Goal: Task Accomplishment & Management: Complete application form

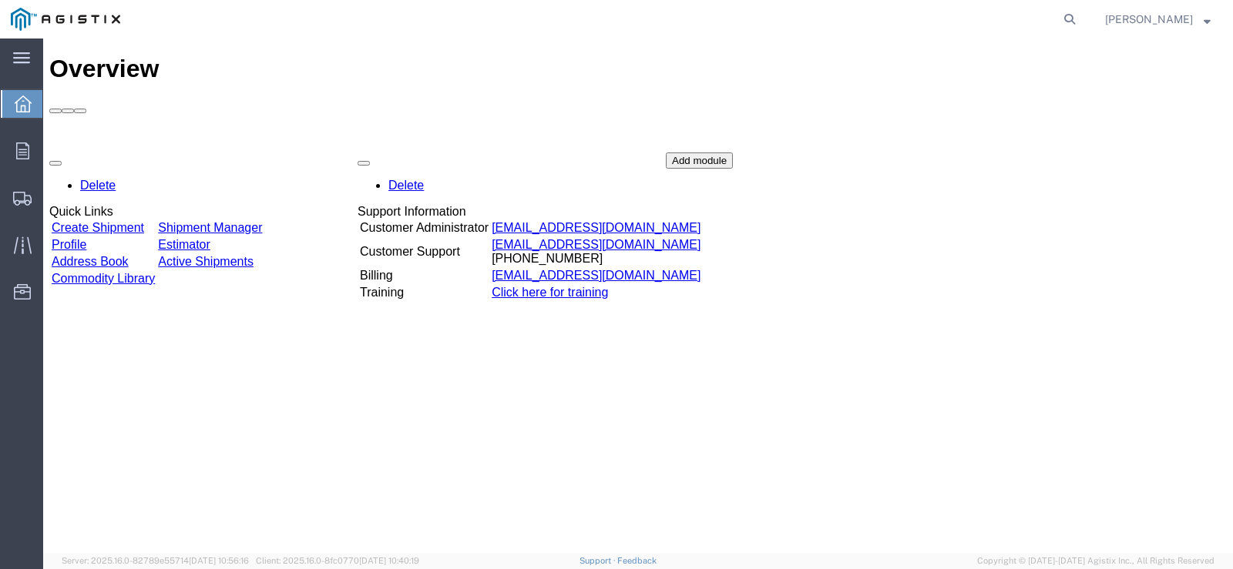
click at [144, 221] on link "Create Shipment" at bounding box center [98, 227] width 92 height 13
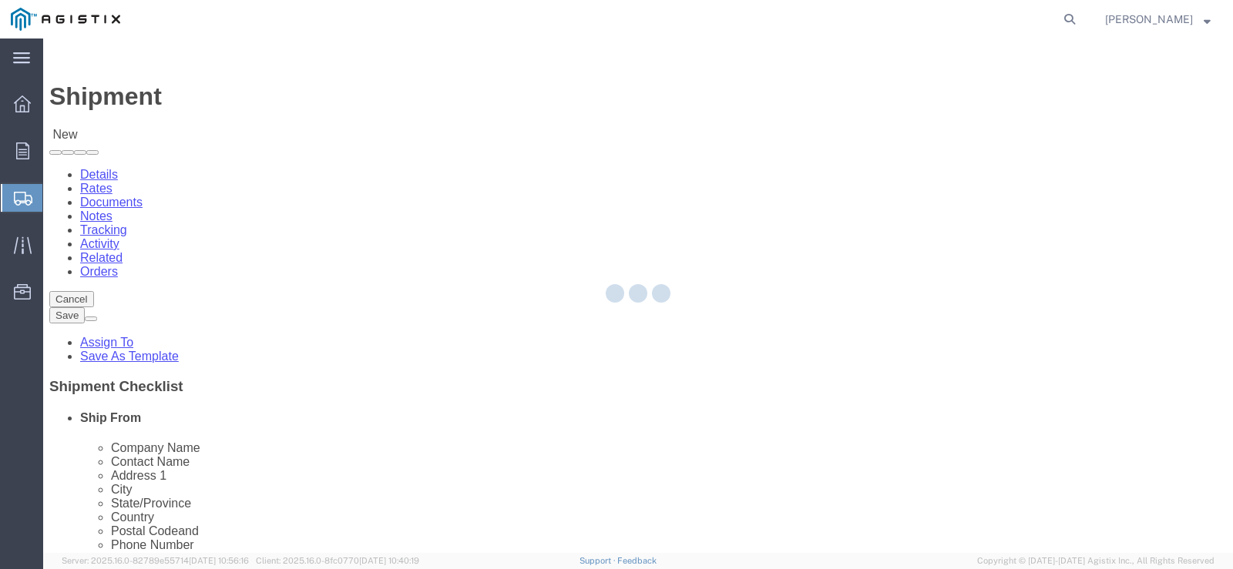
select select
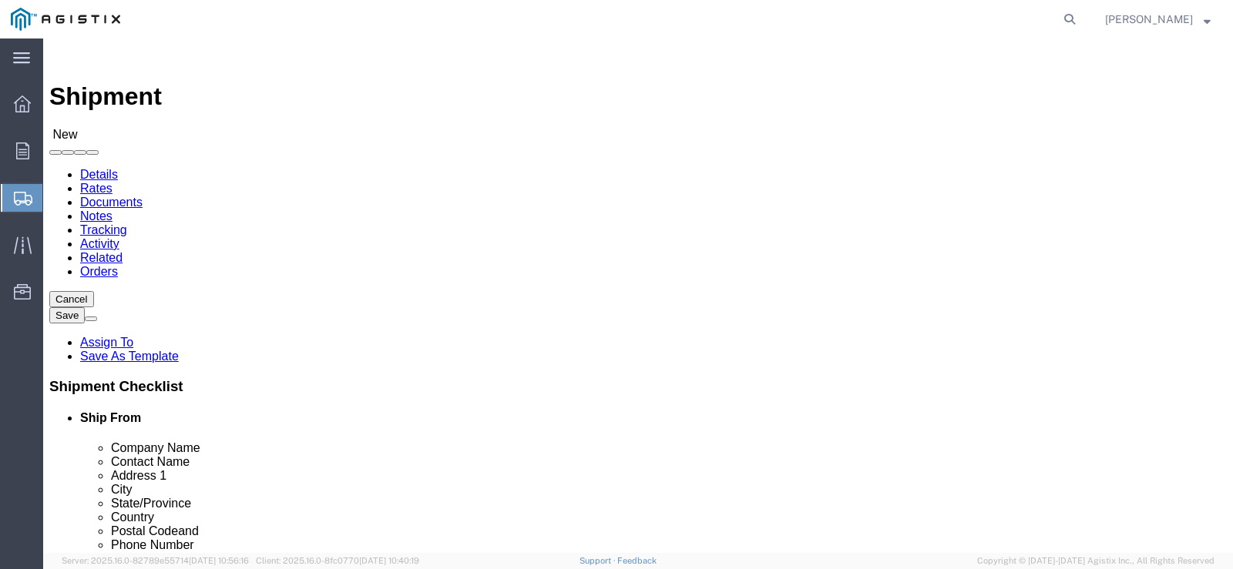
click select "Select MRC Global (McJunkin Corp) PG&E"
select select "9596"
click select "Select MRC Global (McJunkin Corp) PG&E"
select select "PURCHORD"
select select
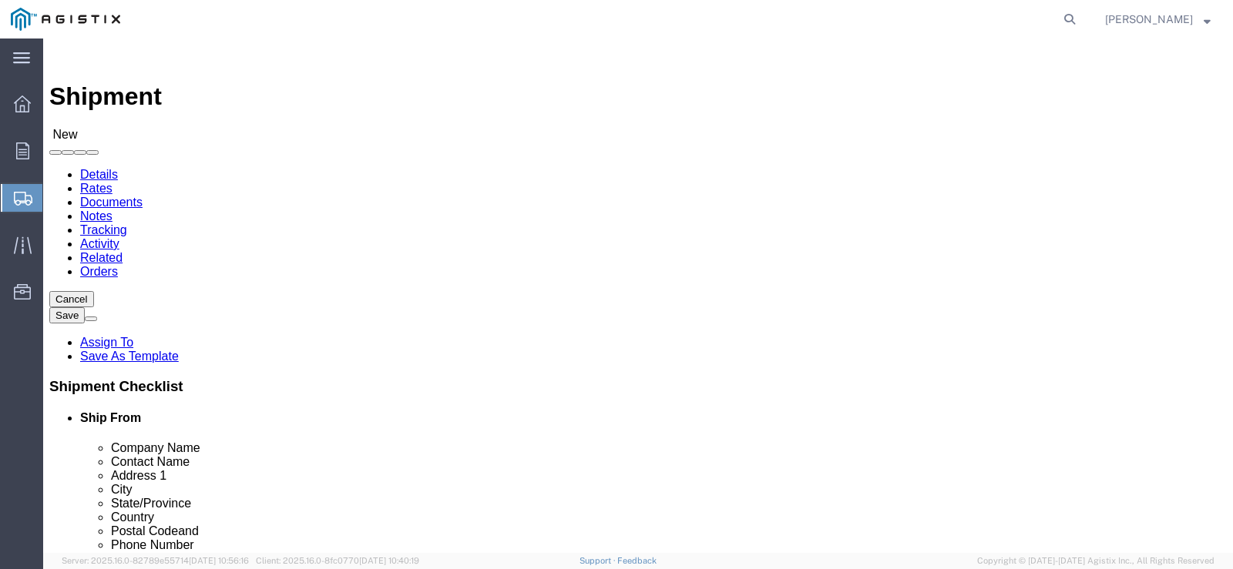
select select
click select "Select All Others Fremont DC Fresno DC Wheatland DC"
select select "23082"
click select "Select All Others Fremont DC Fresno DC Wheatland DC"
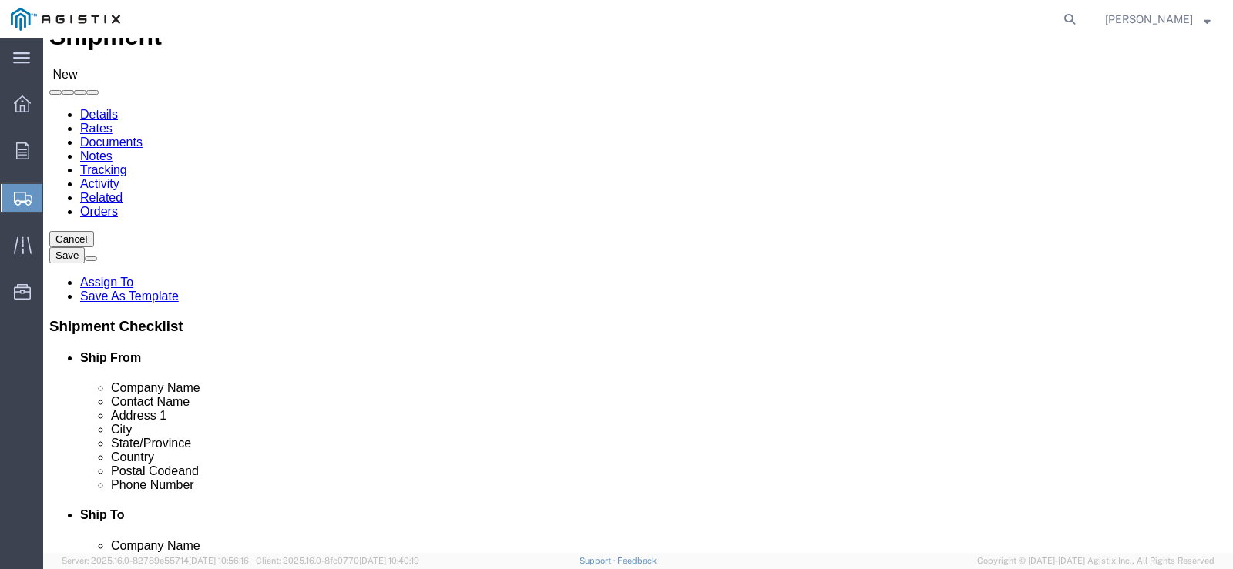
scroll to position [63, 0]
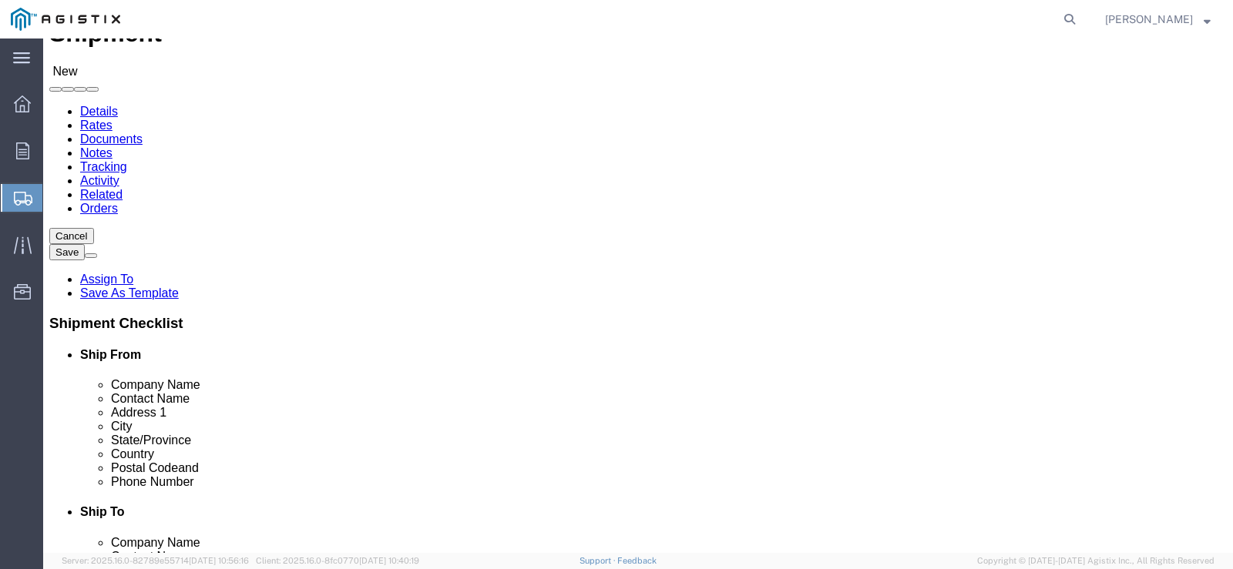
click input "text"
paste input "MRC 172"
type input "MRC 172"
click input "text"
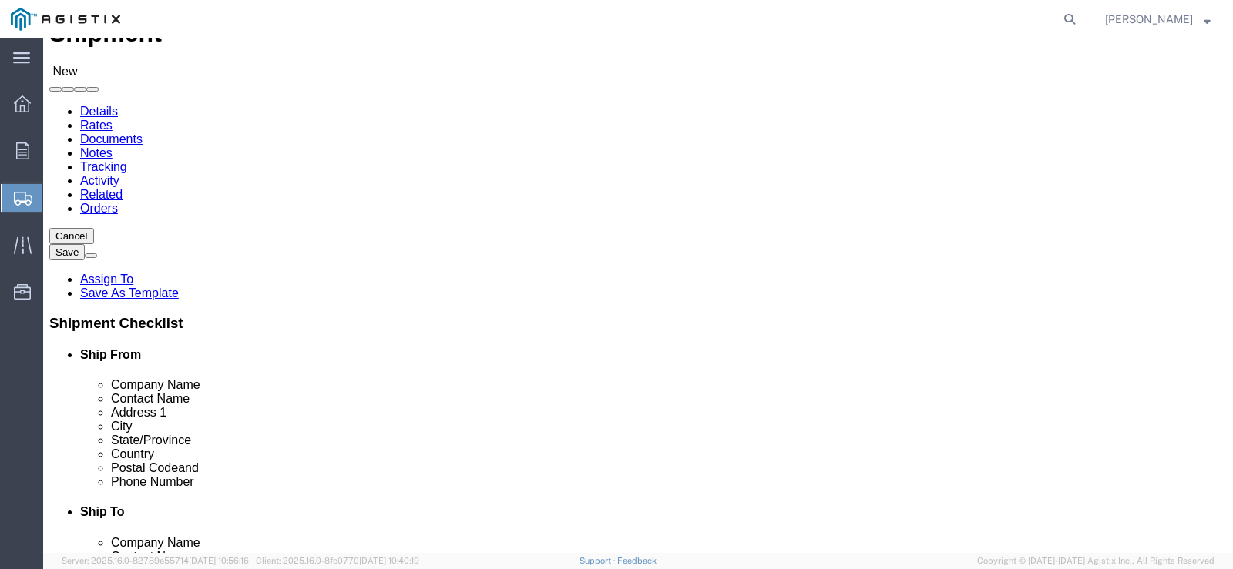
paste input "Heather Tremaine"
click input "Heather Tremaine"
type input "Heather Tremaine"
click input "text"
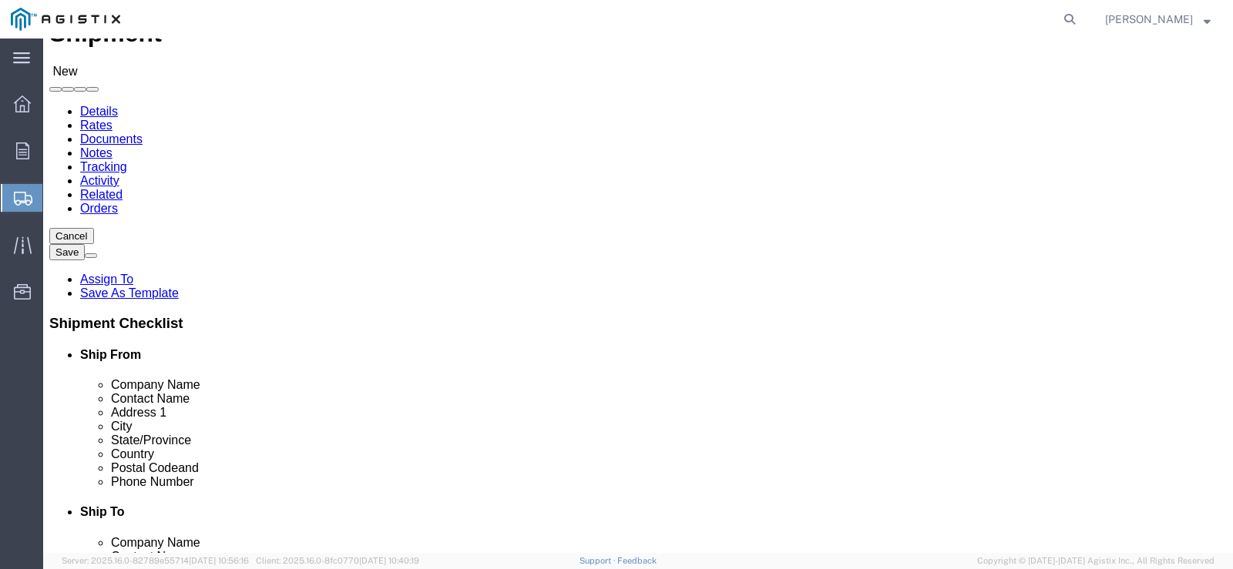
paste input "1801 S 16TH STREET"
type input "1801 S 16TH STREET"
select select
click input "text"
type input "l"
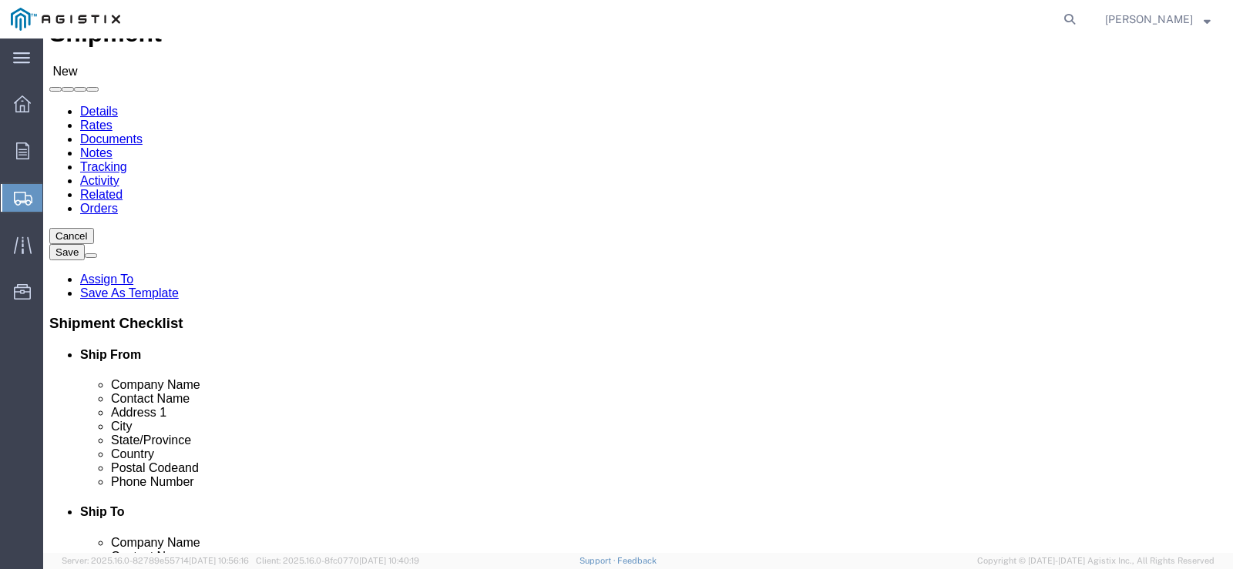
type input "l"
type input "La Porte"
select select
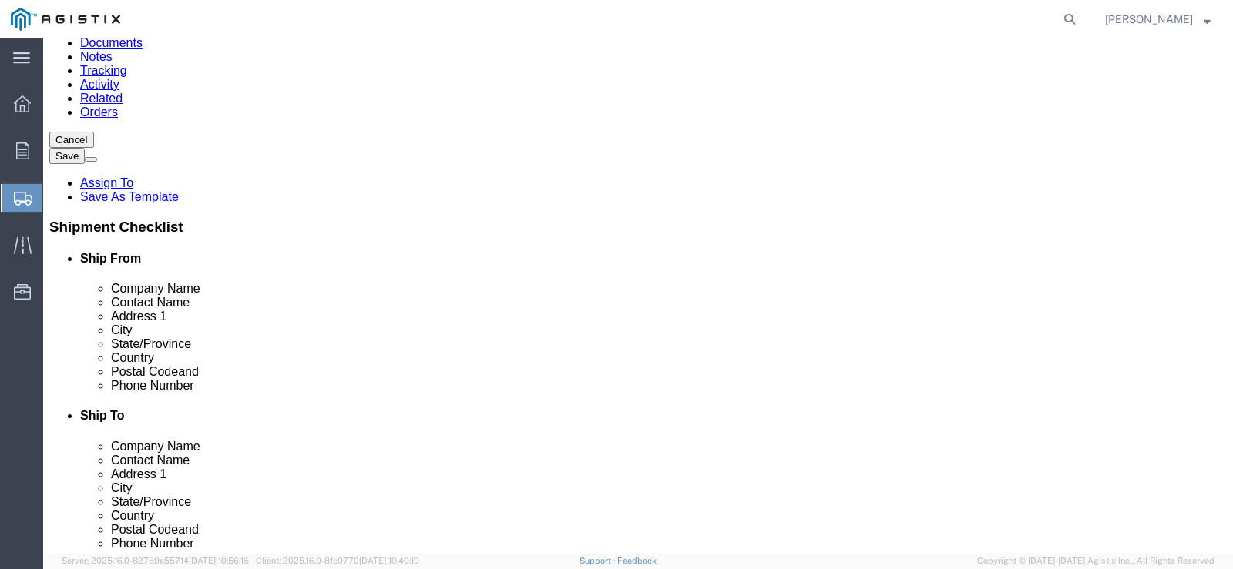
scroll to position [163, 0]
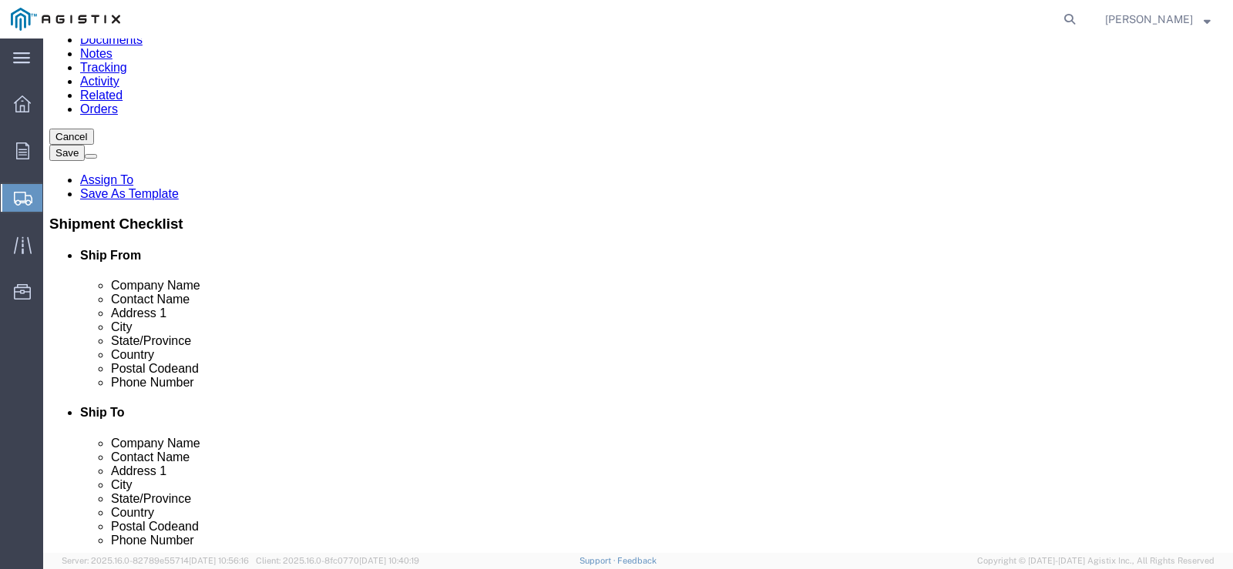
type input "texas"
select select
click input "text"
type input "77571"
select select
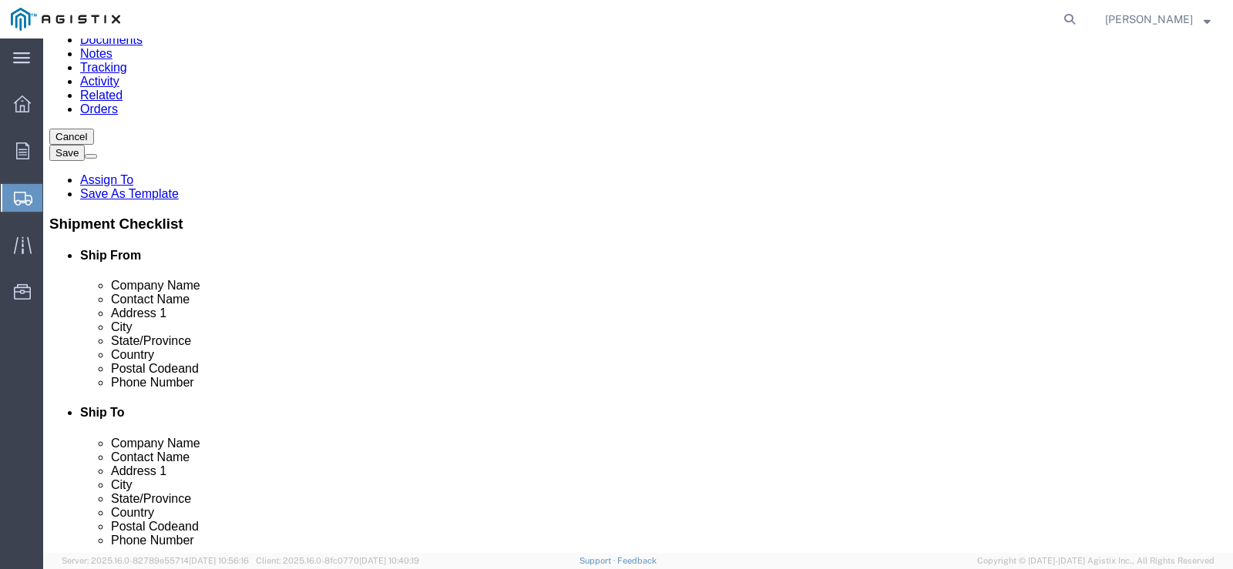
click icon
click input "text"
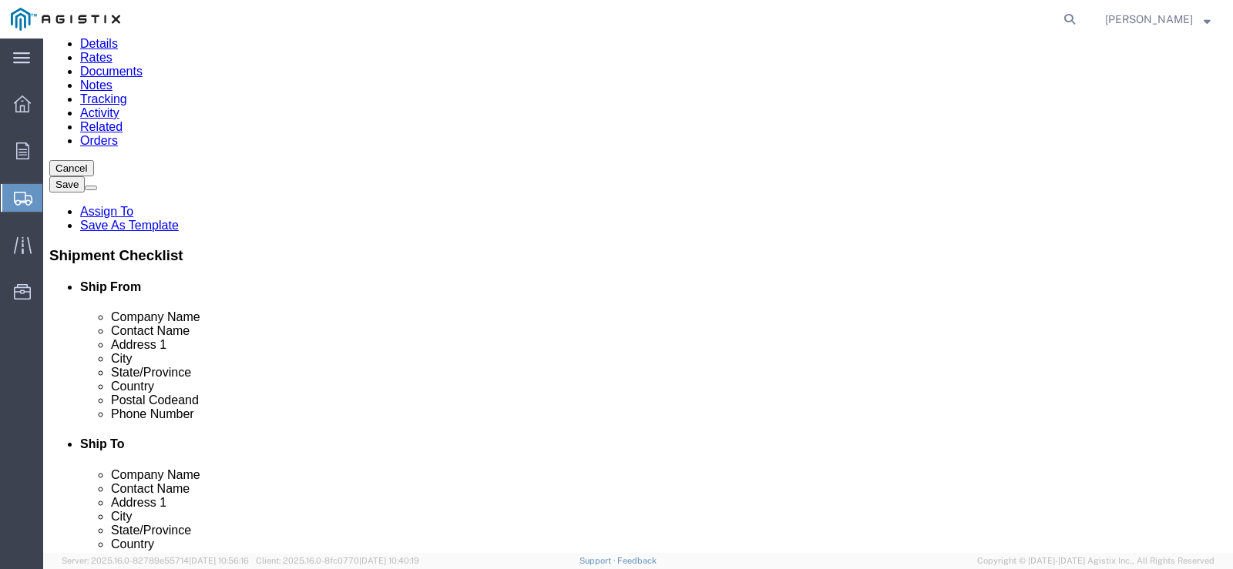
scroll to position [123, 0]
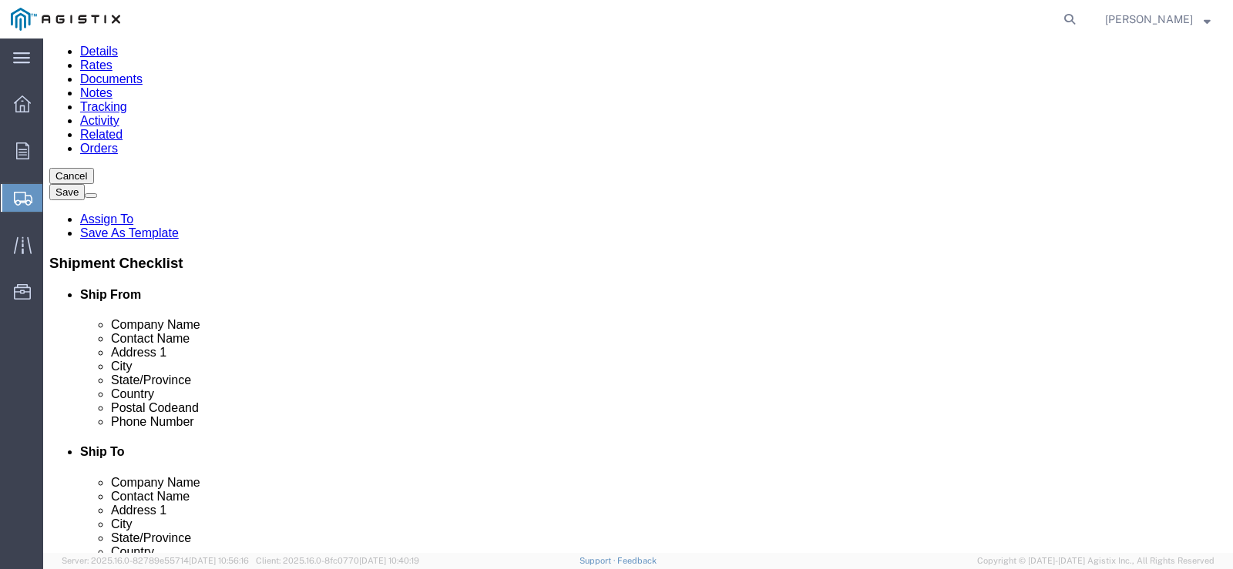
type input "(832)308-2876"
click input "text"
paste input "MROIS C/O PACIFIC GAS & ELE #4591301"
click input "MROIS C/O PACIFIC GAS & ELE #4591301"
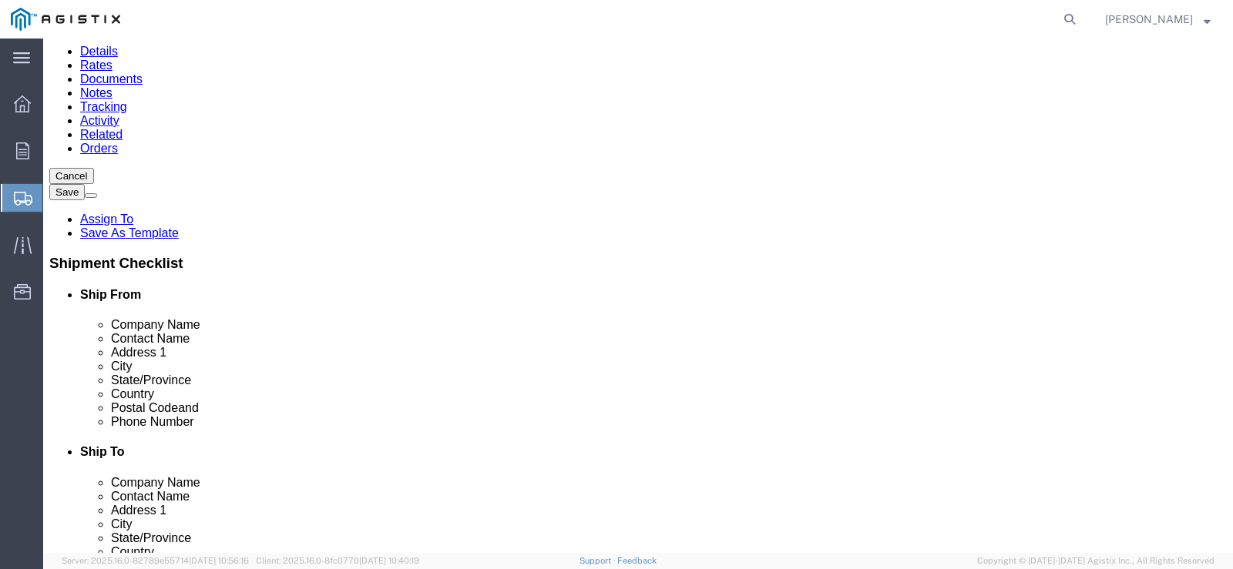
scroll to position [0, 0]
type input "MROIS C/O PACIFIC GAS & ELE #4591301"
click input "text"
type input "p"
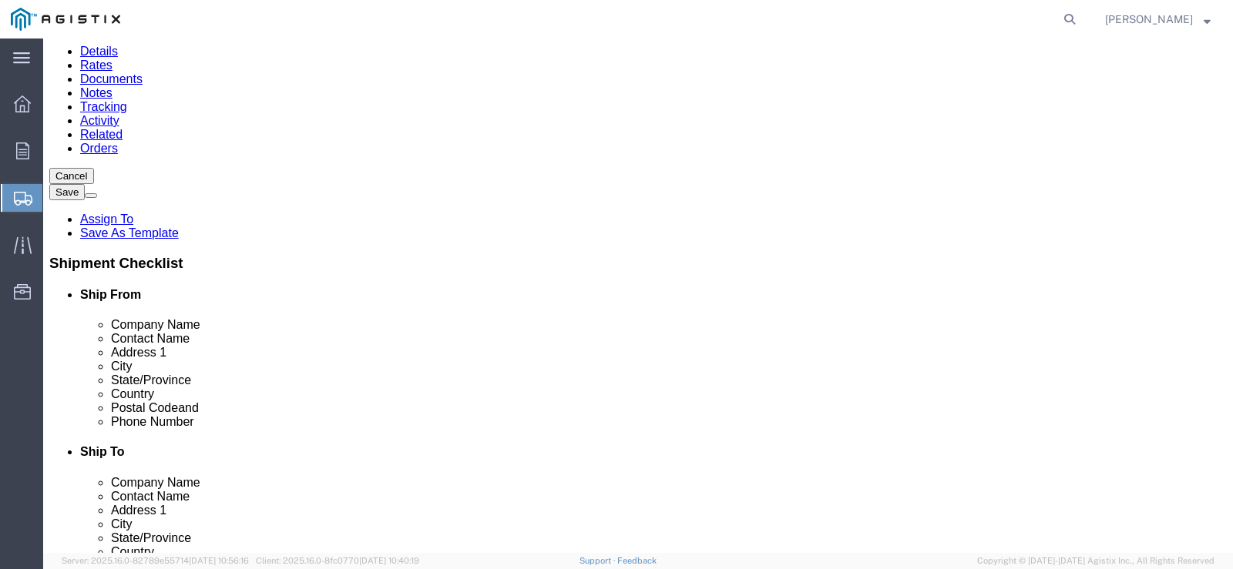
type input "Pam Trevino"
click input "text"
paste input "810 GILMOREE AVENUE"
type input "810 GILMOREE AVENUE"
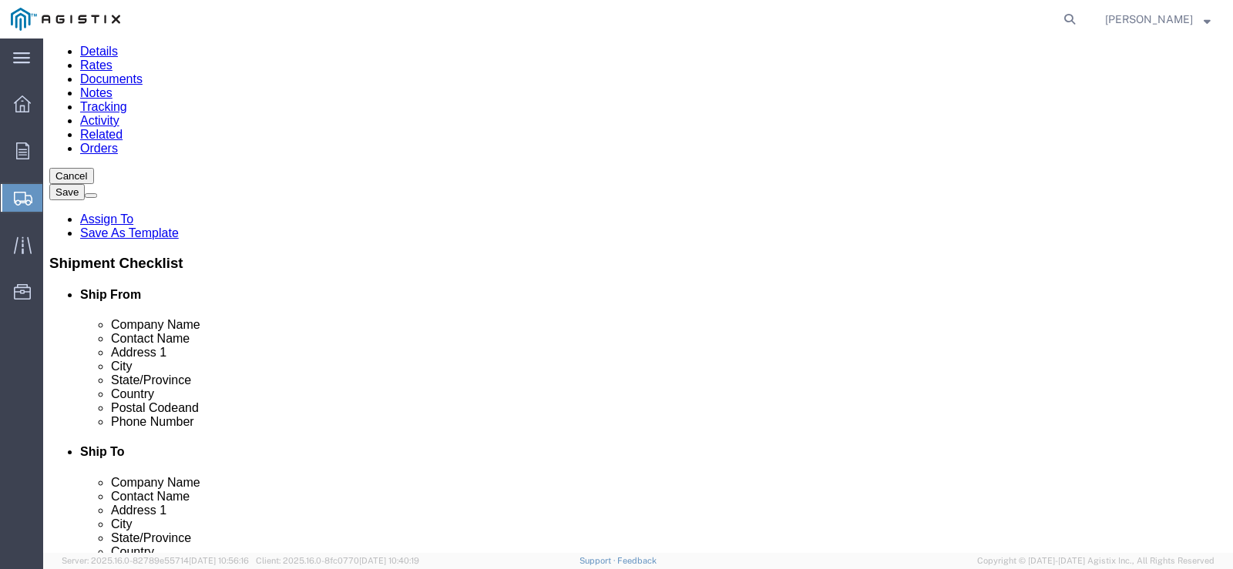
select select
click input "text"
type input "Stockton"
select select
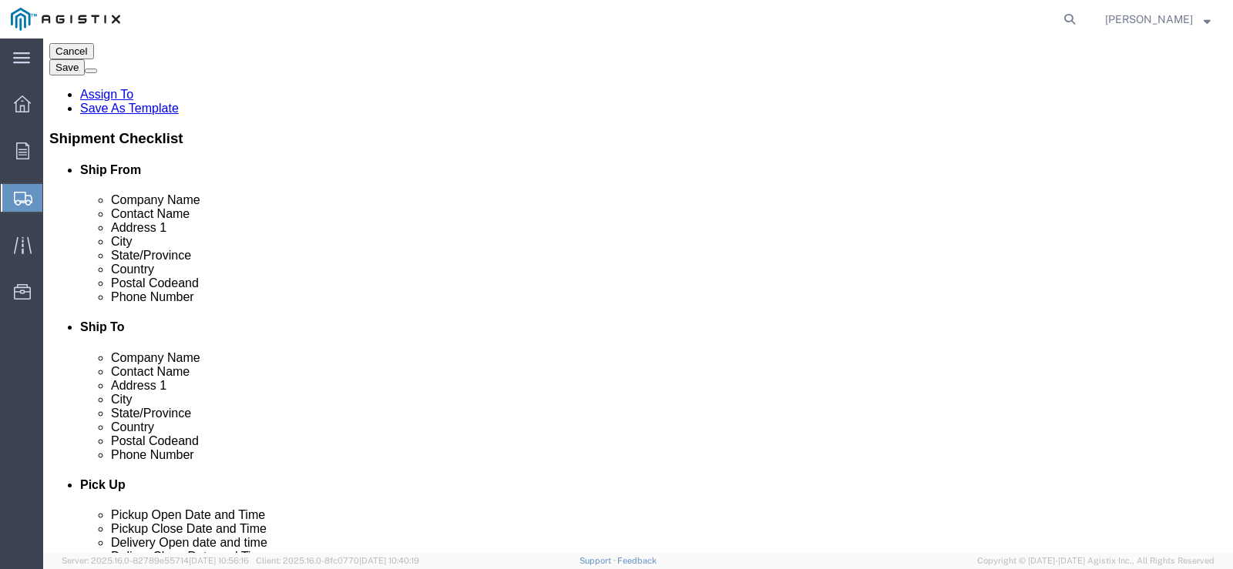
scroll to position [318, 0]
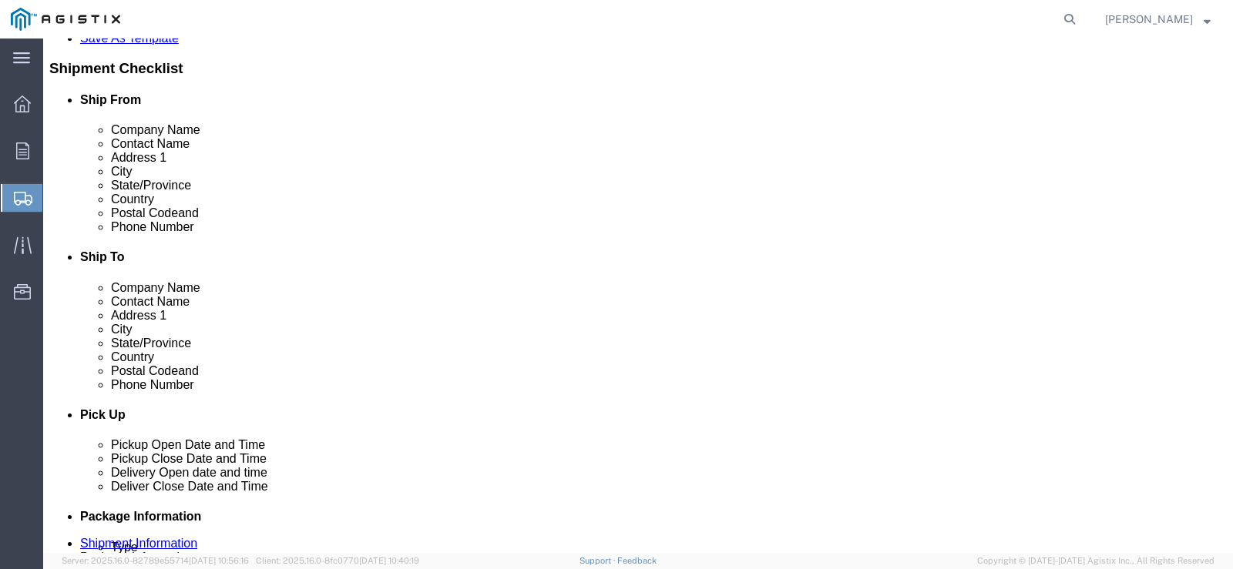
click input "Postal Code"
type input "95204"
select select
click input "text"
type input "5"
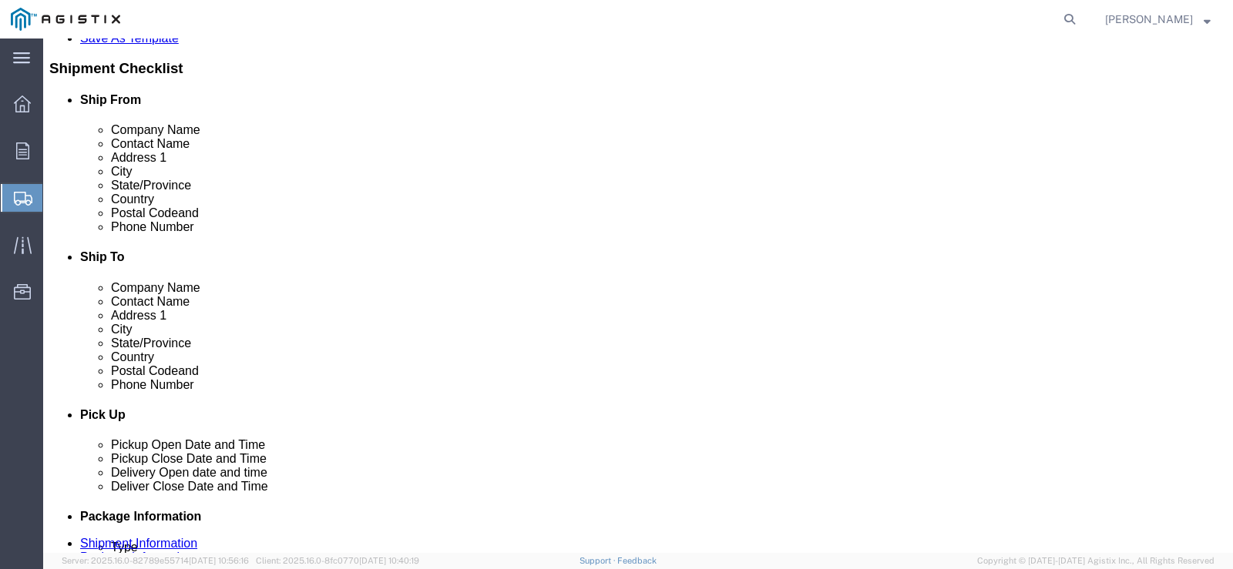
type input "(510)468-7964"
click input "text"
type input "pxtq@pge.com"
checkbox input "true"
click input "text"
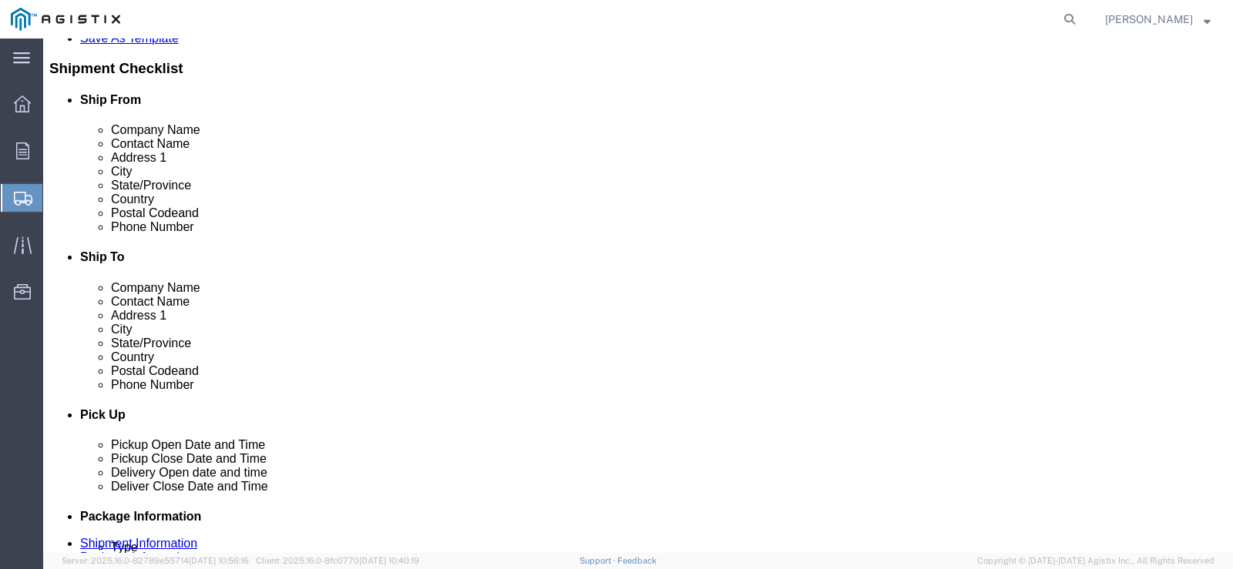
paste input "Heather.Tremaine@mrcglobal.com"
type input "Heather.Tremaine@mrcglobal.com"
click input "checkbox"
checkbox input "true"
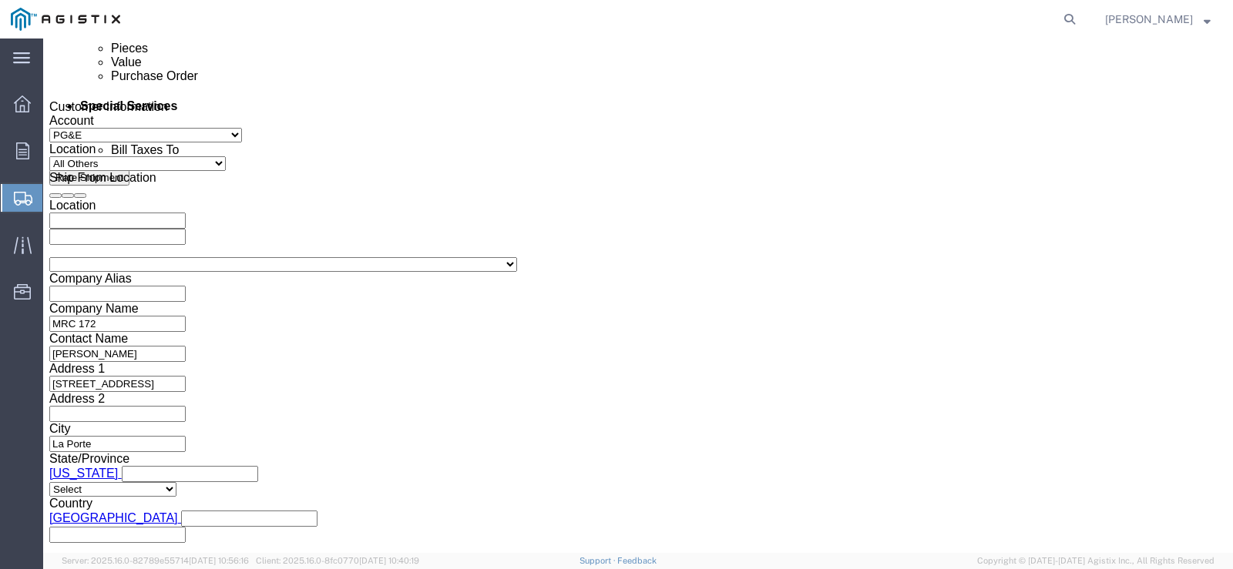
scroll to position [917, 0]
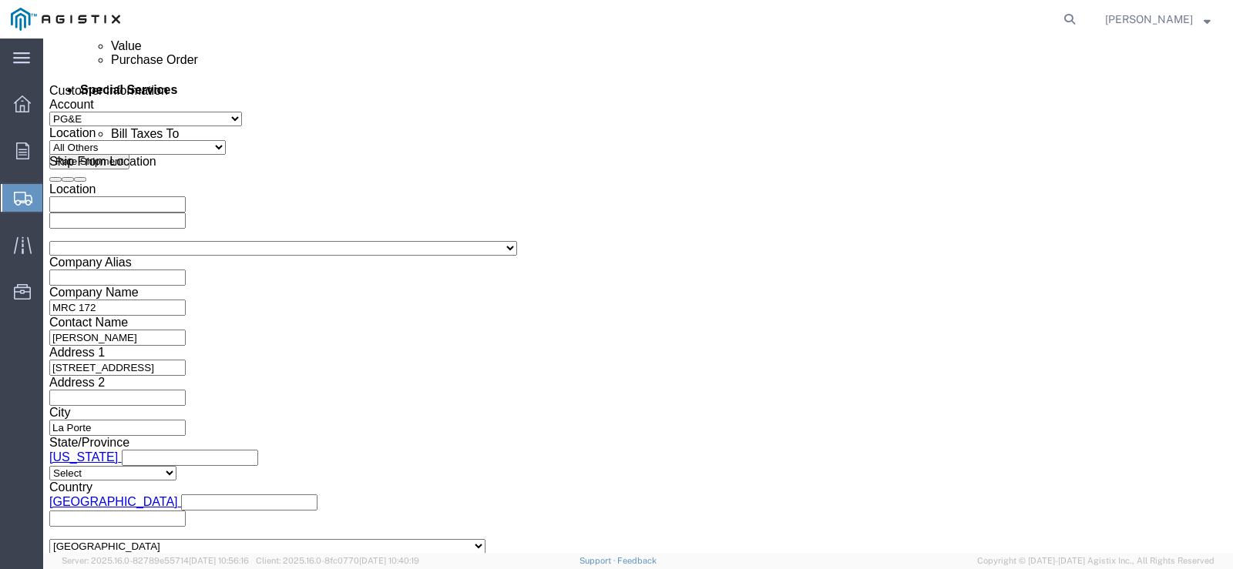
click div "Aug 11 2025 10:00 AM"
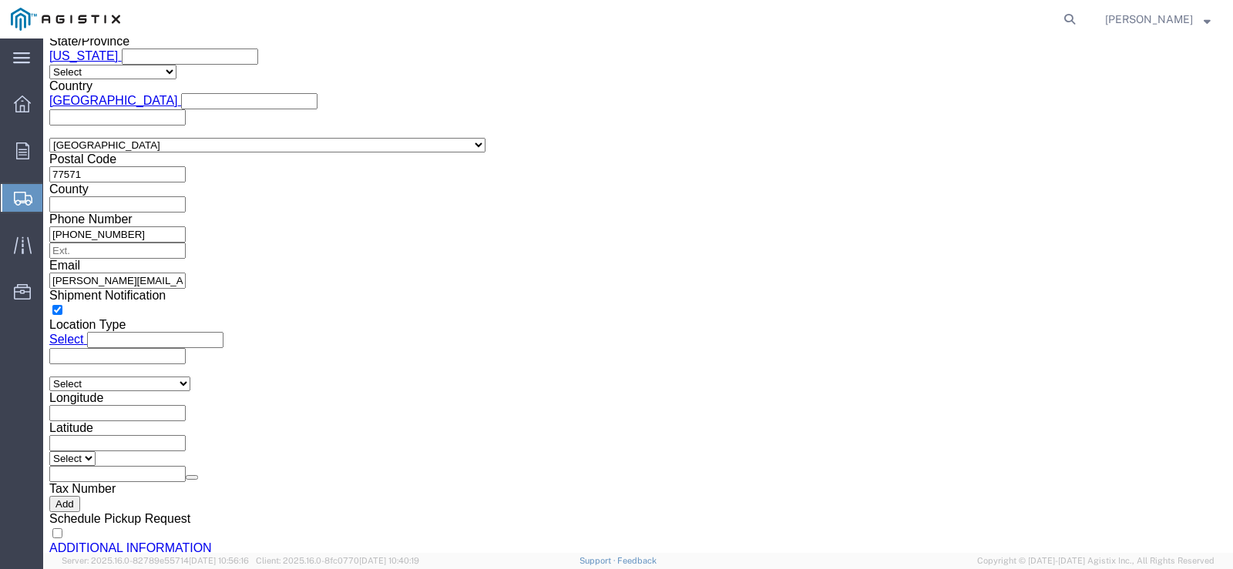
type input "6:00 pm"
click button "Apply"
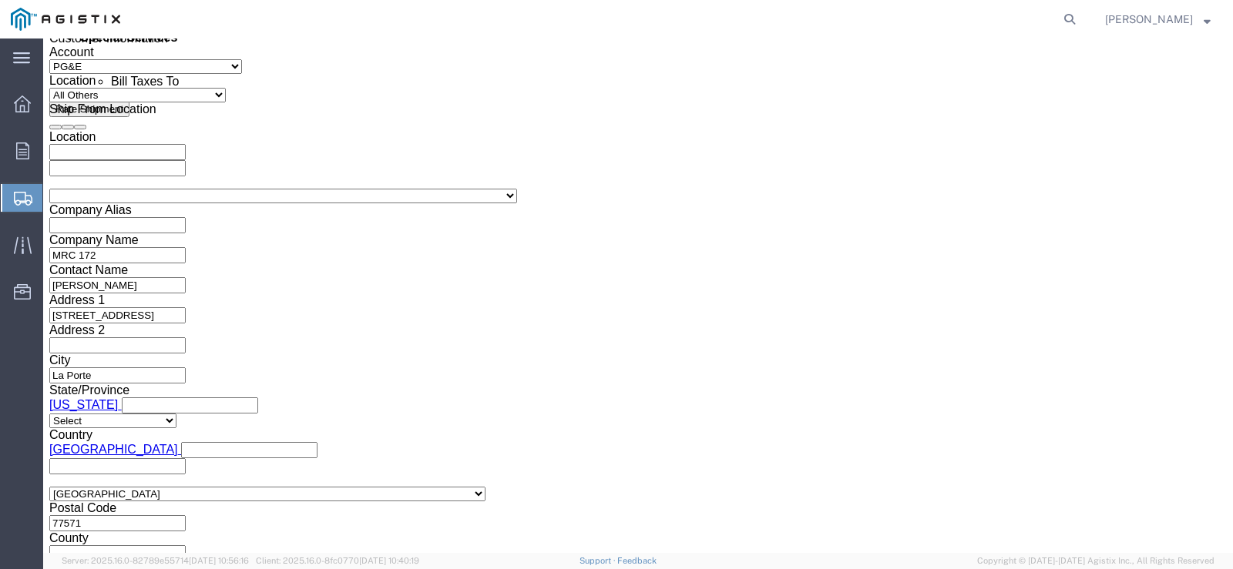
scroll to position [964, 0]
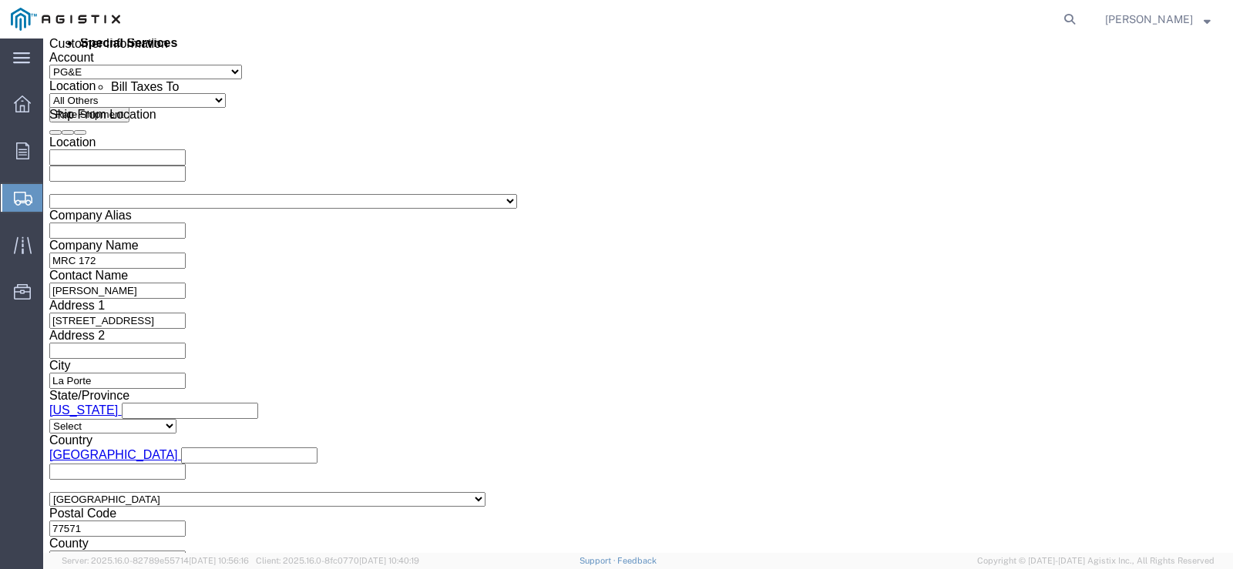
click div
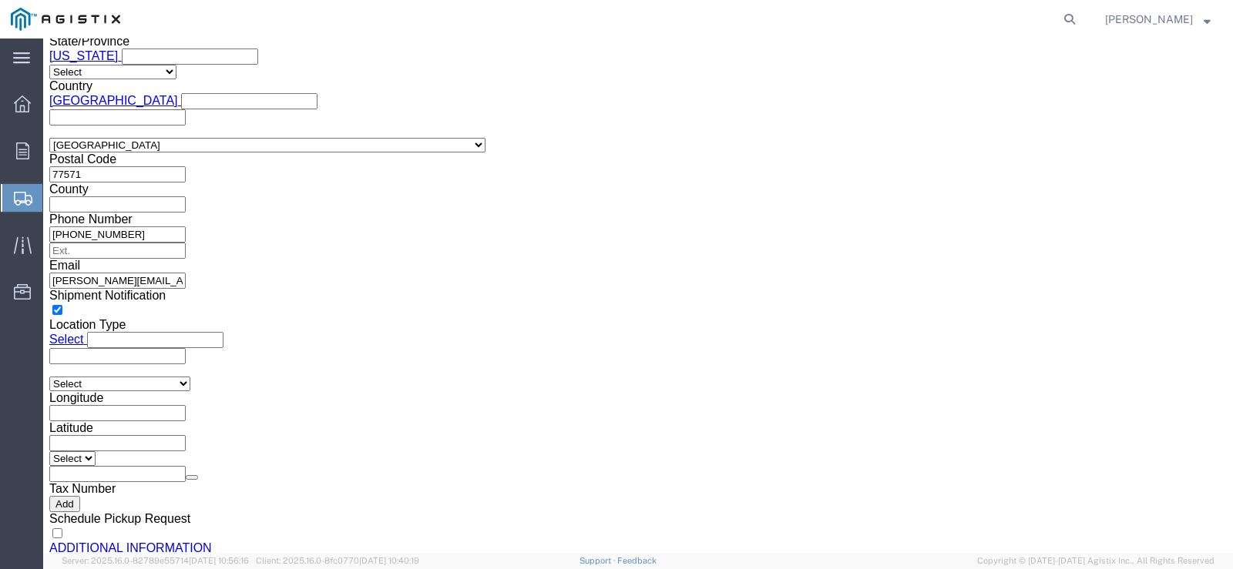
click input "7:00 PM"
type input "6:30 am"
click button "Apply"
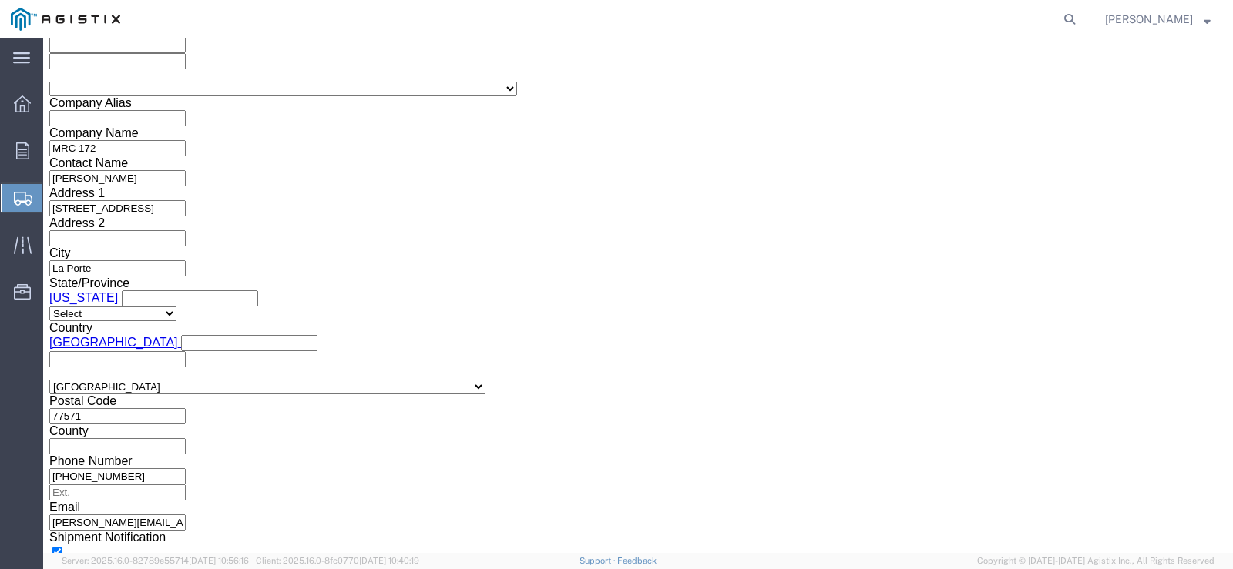
scroll to position [1066, 0]
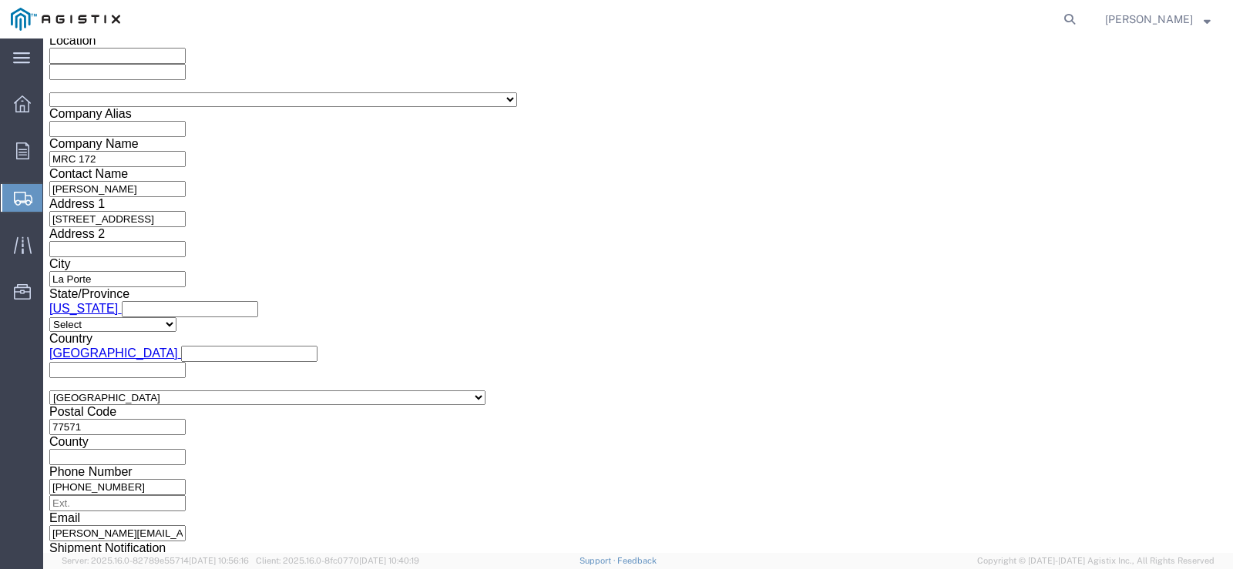
click div
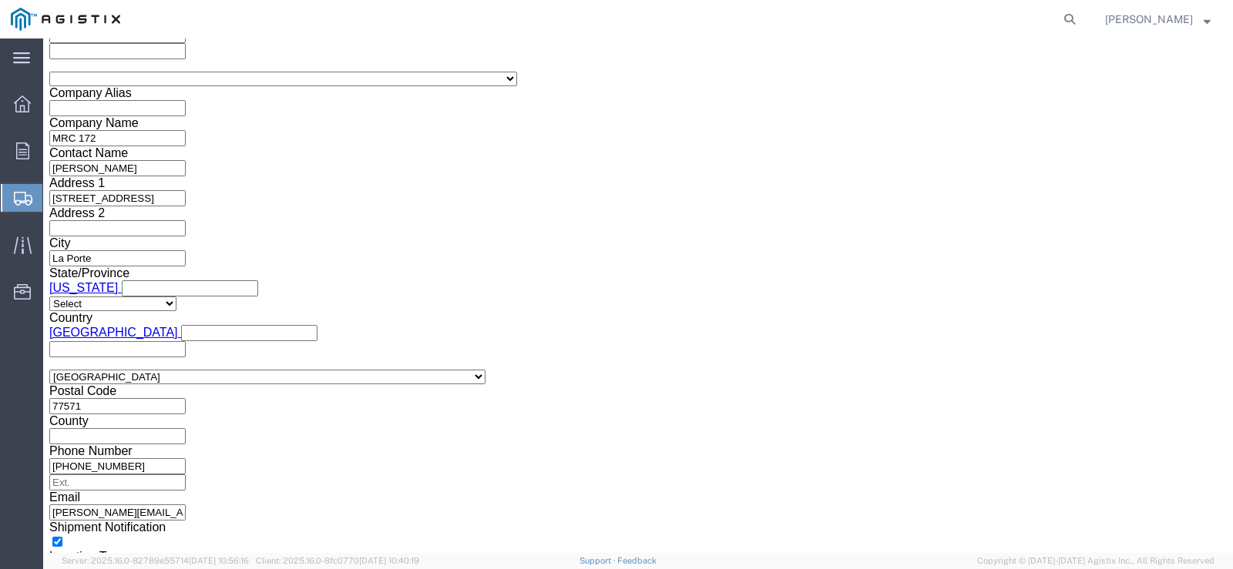
type input "2:30 pm"
click button "Apply"
click input "text"
type input "2"
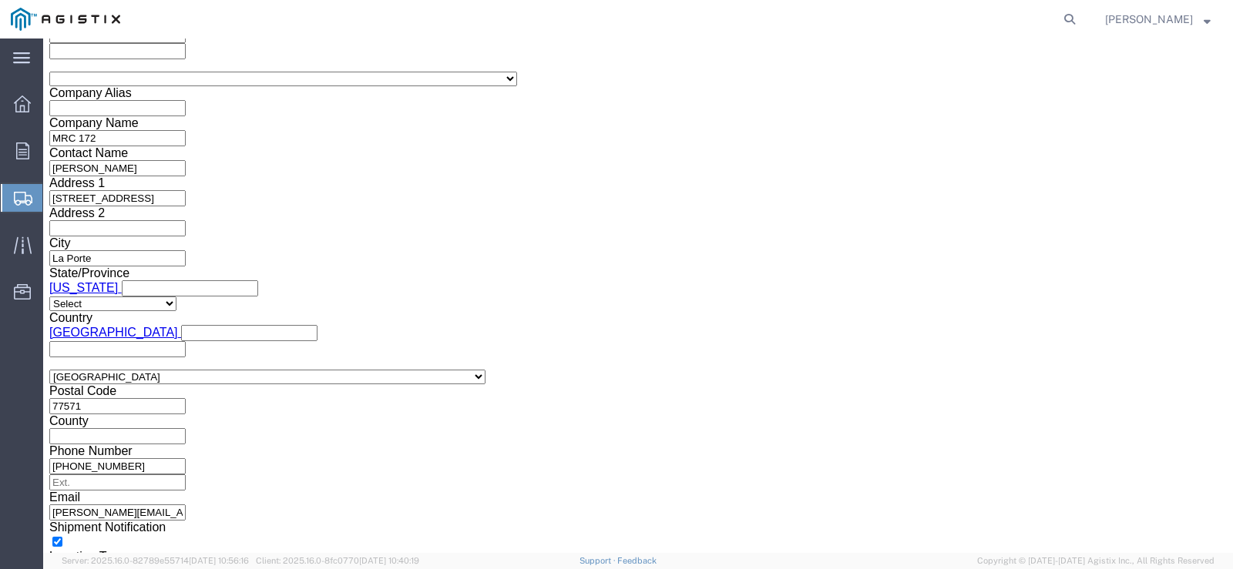
type input "3"
click input "text"
paste input "3501415429"
type input "3501415429"
click select "Select Account Type Activity ID Airline Appointment Number ASN Batch Request # …"
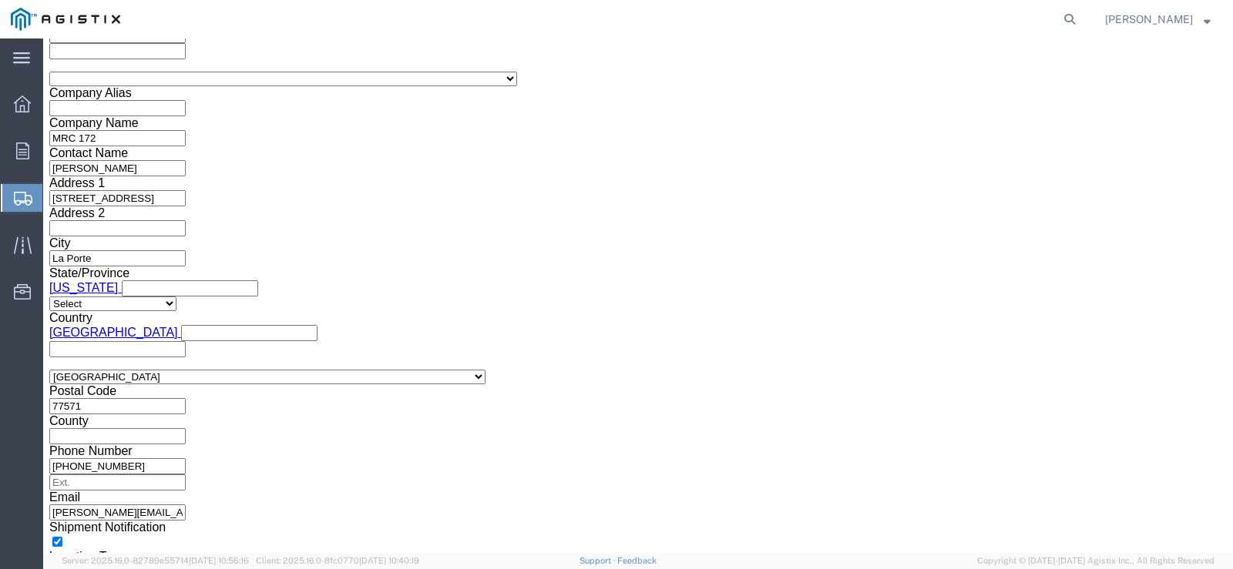
select select "SALEORDR"
click select "Select Account Type Activity ID Airline Appointment Number ASN Batch Request # …"
click input "text"
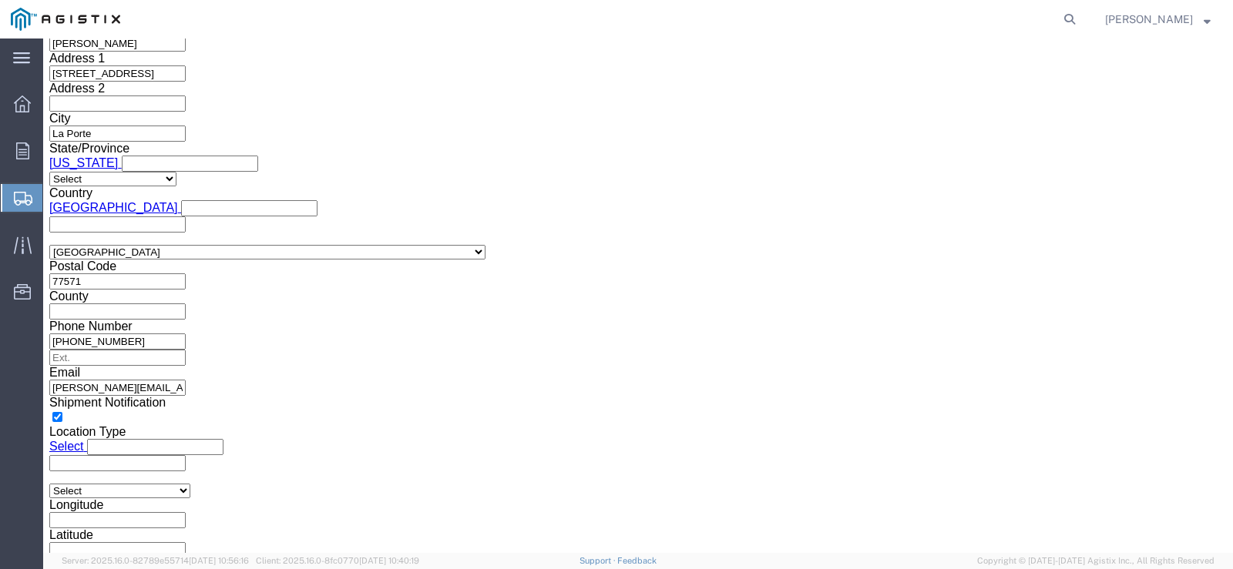
scroll to position [1318, 0]
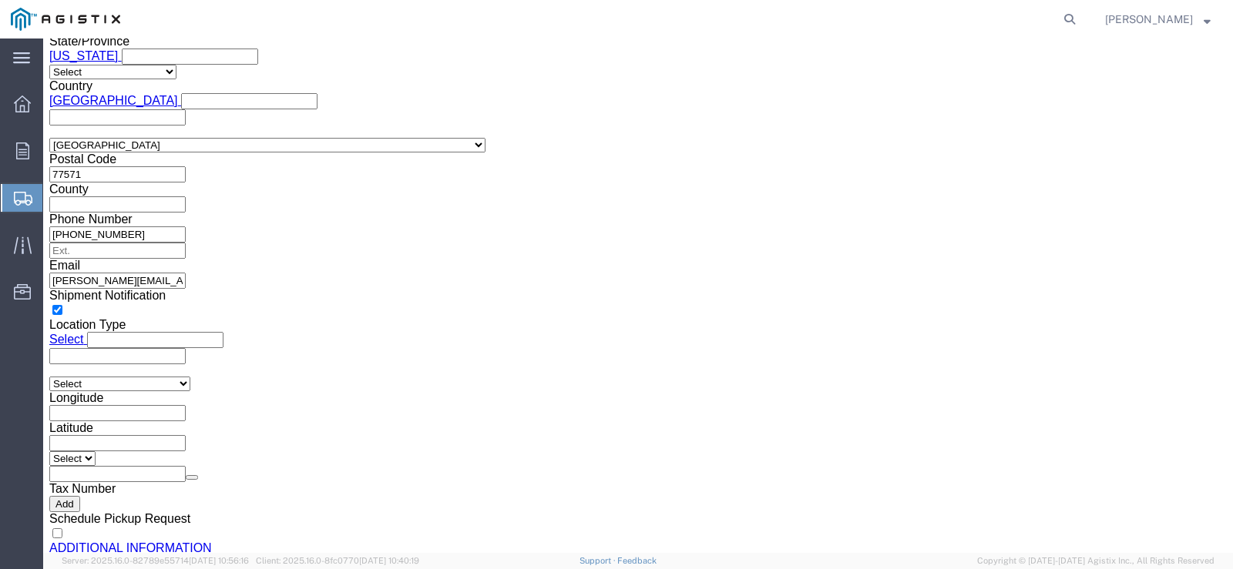
type input "6099912"
click button "Continue"
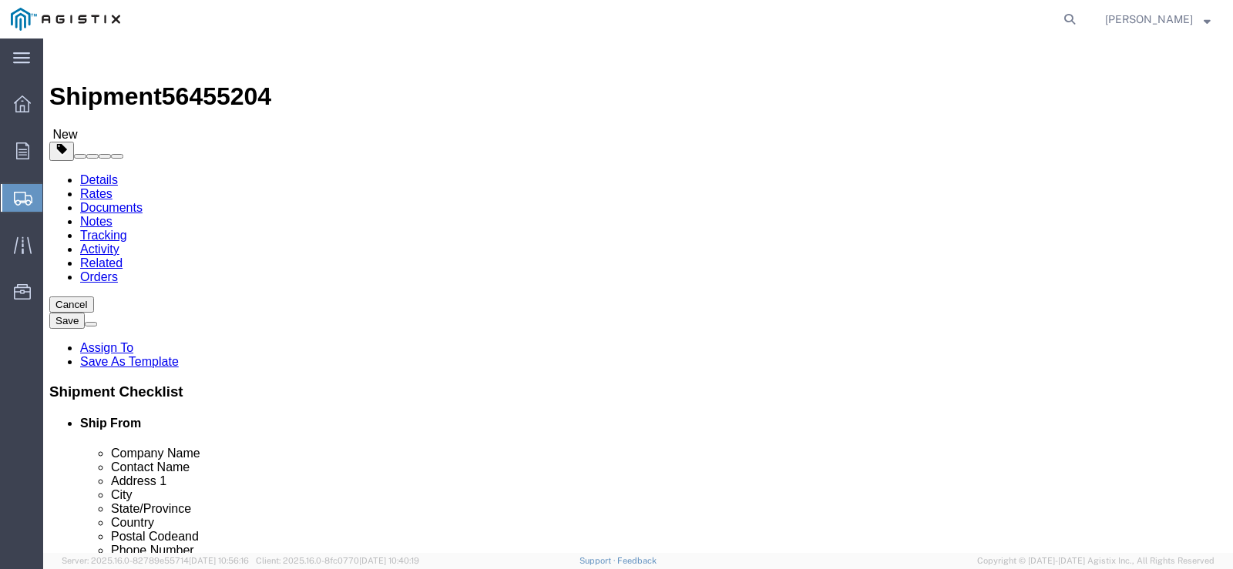
click select "Select Bulk Bundle(s) Cardboard Box(es) Carton(s) Crate(s) Drum(s) (Fiberboard)…"
select select "PSNS"
click select "Select Bulk Bundle(s) Cardboard Box(es) Carton(s) Crate(s) Drum(s) (Fiberboard)…"
click input "text"
type input "48"
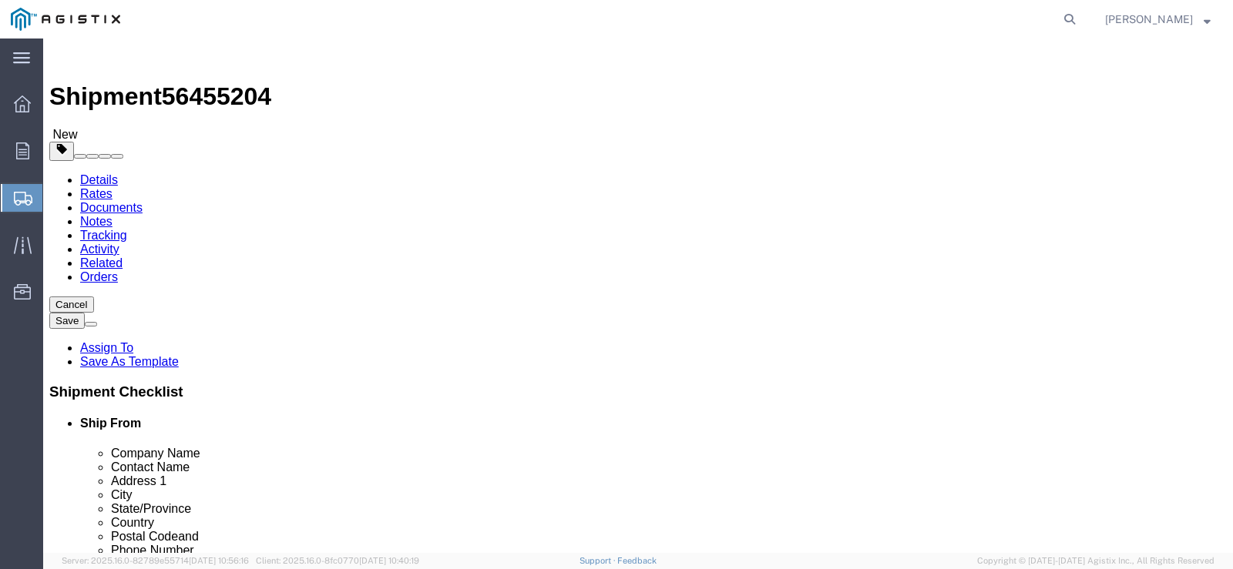
type input "40"
type input "18"
click input "0.00"
drag, startPoint x: 205, startPoint y: 398, endPoint x: 164, endPoint y: 405, distance: 41.3
click div "0.00 Select kgs lbs"
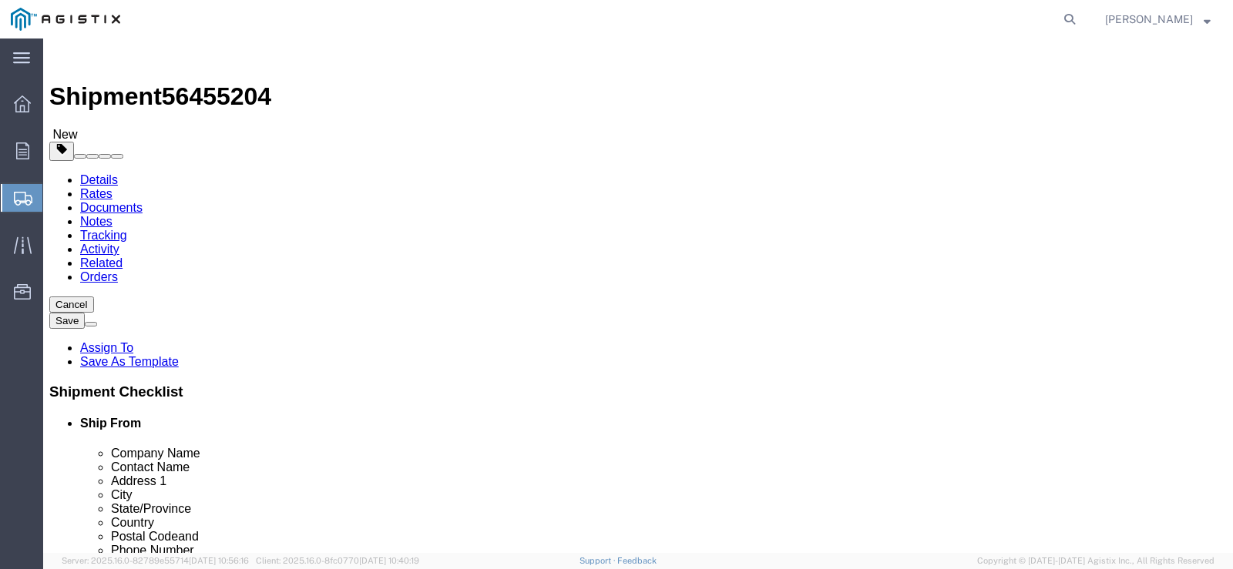
type input "287"
click link "Add Content"
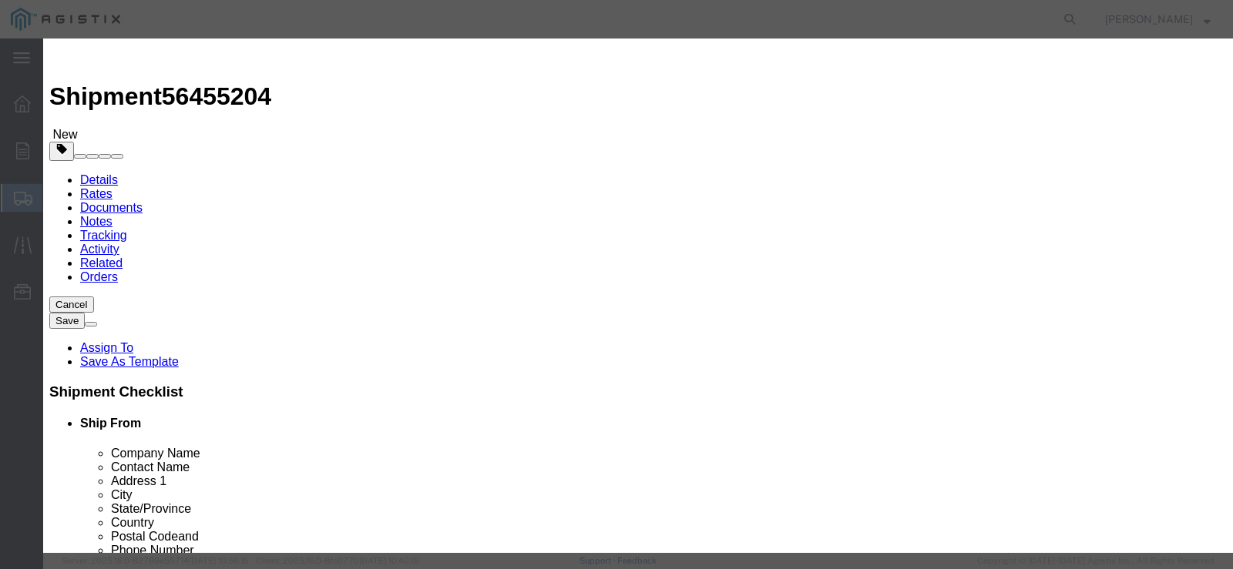
click input "text"
paste input "1-7/8 X 13 (12-3/4 FTF) BLK STUD BOLT A193-B7 W/2 HEX NUTS A194-2H"
type input "1-7/8 X 13 (12-3/4 FTF) BLK STUD BOLT A193-B7 W/2 HEX NUTS A194-2H"
click input "0"
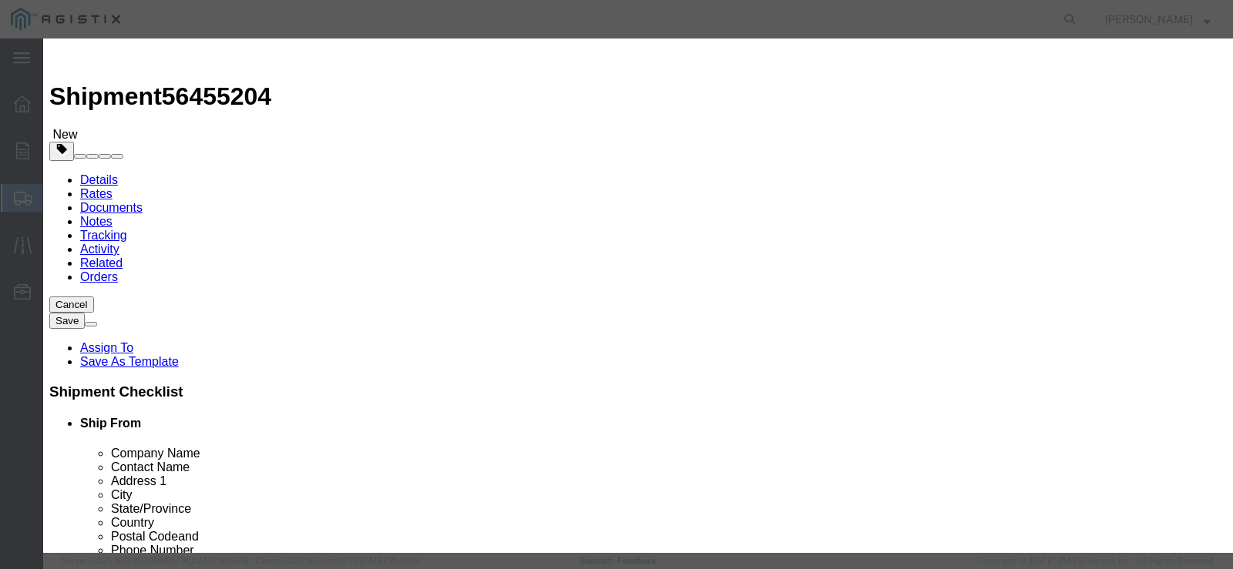
scroll to position [0, 0]
type input "19"
click input "text"
type input "536.37"
click select "Select 50 55 60 65 70 85 92.5 100 125 175 250 300 400"
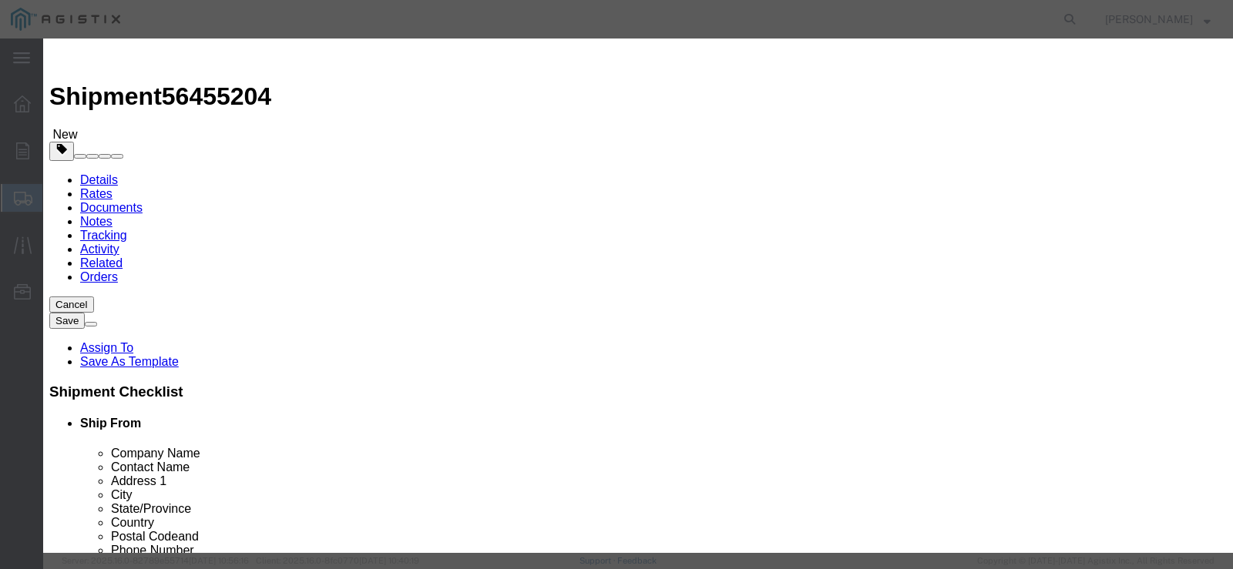
select select "50"
click select "Select 50 55 60 65 70 85 92.5 100 125 175 250 300 400"
click textarea
type textarea "m"
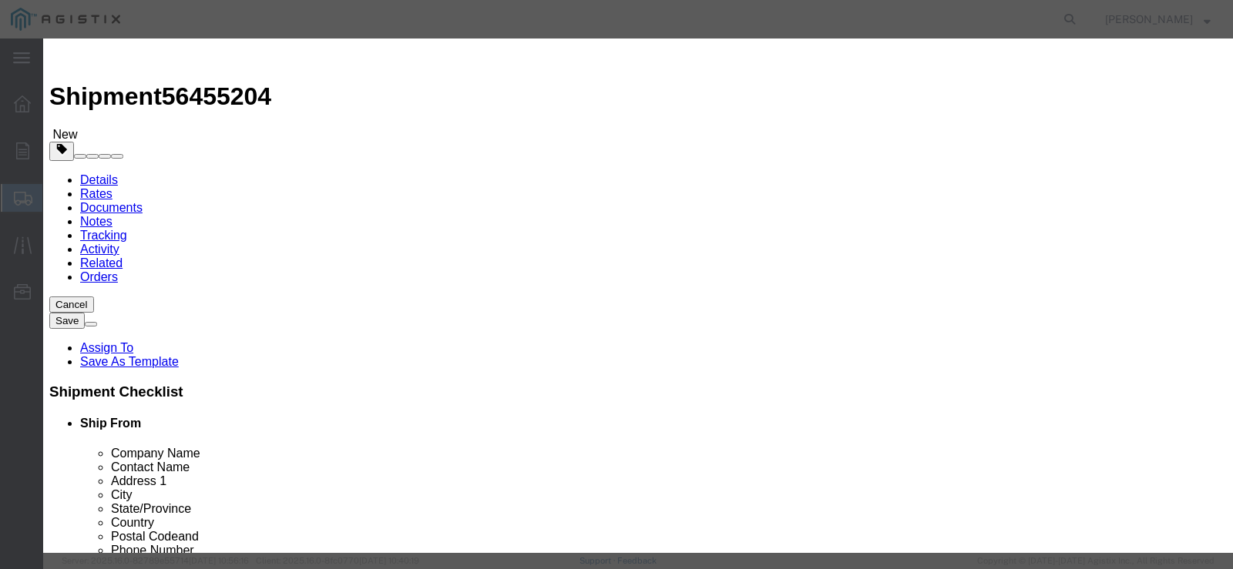
type textarea "M192953"
click button "Save & Close"
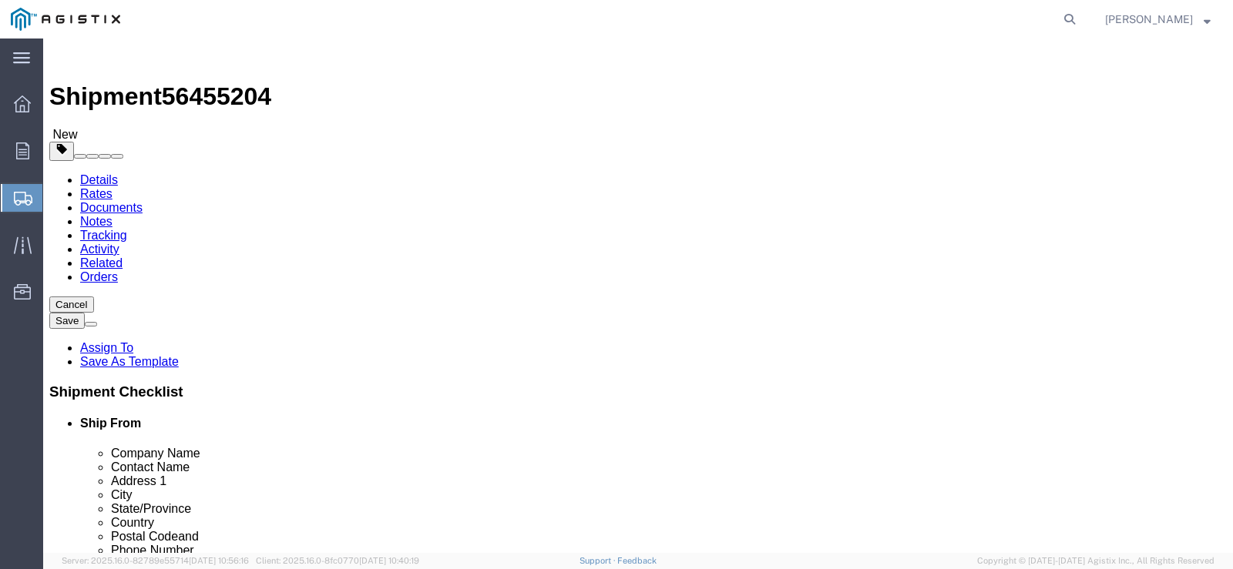
click link "Details"
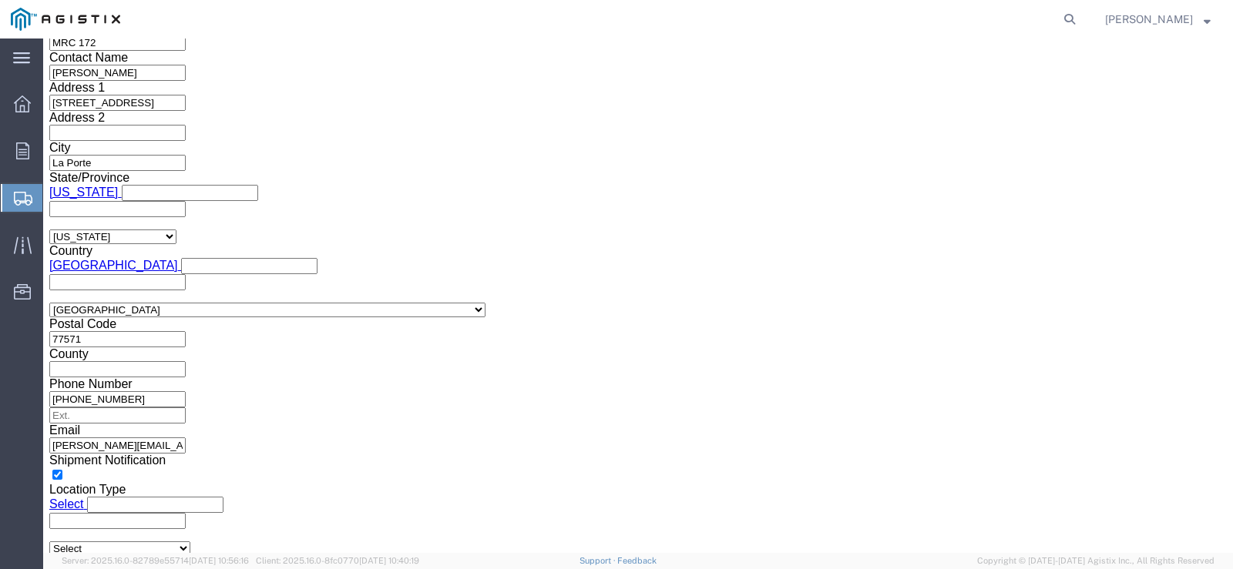
scroll to position [1237, 0]
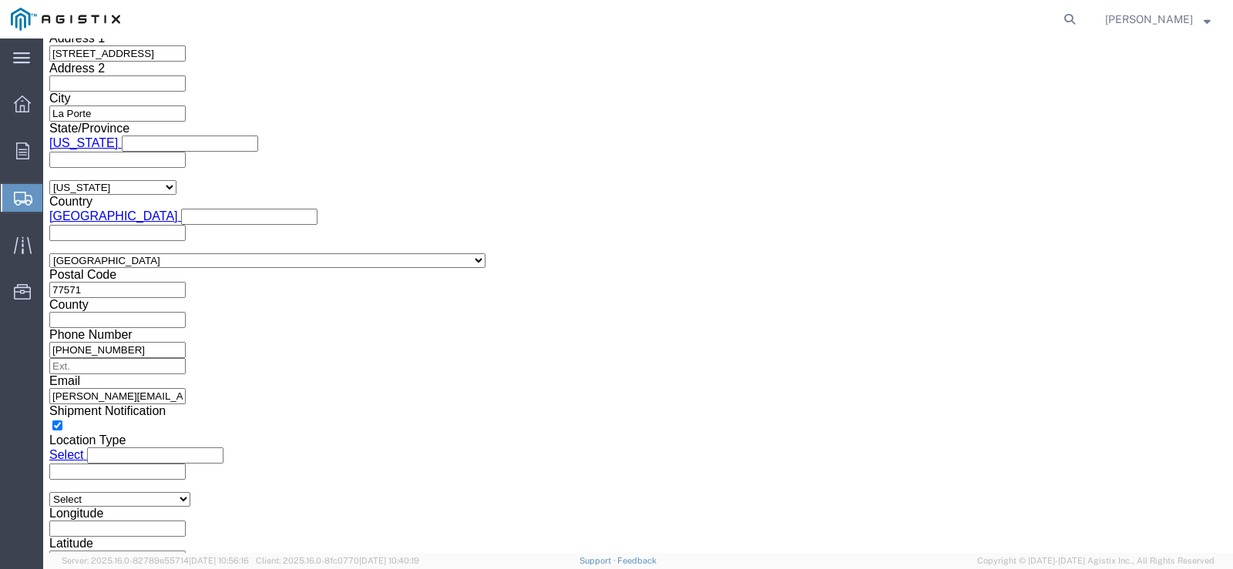
click button "Continue"
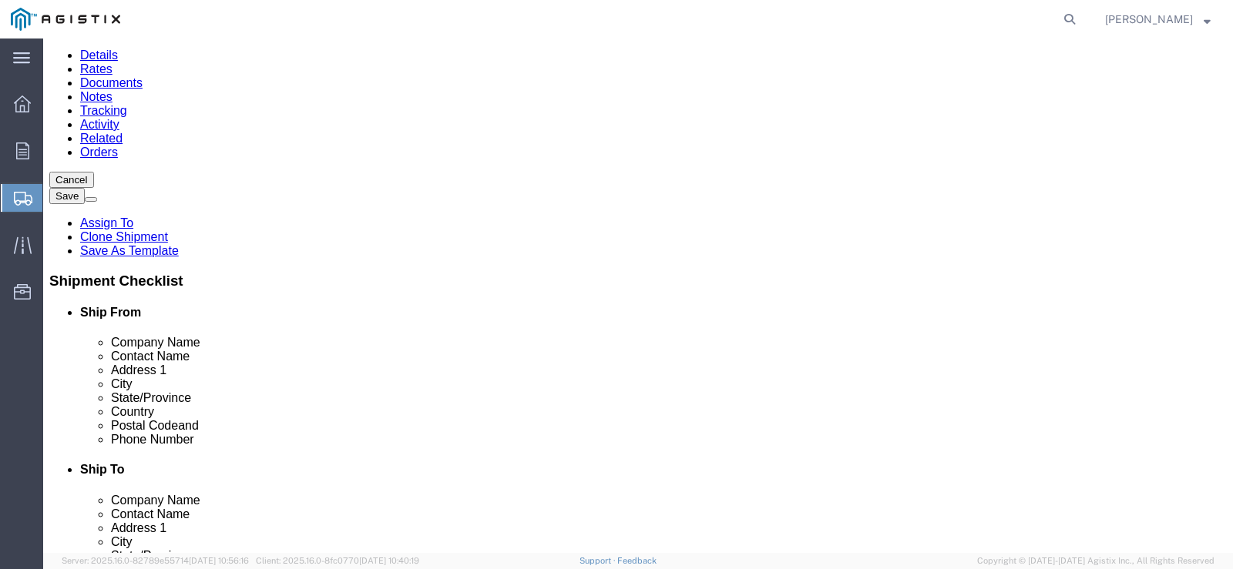
scroll to position [142, 0]
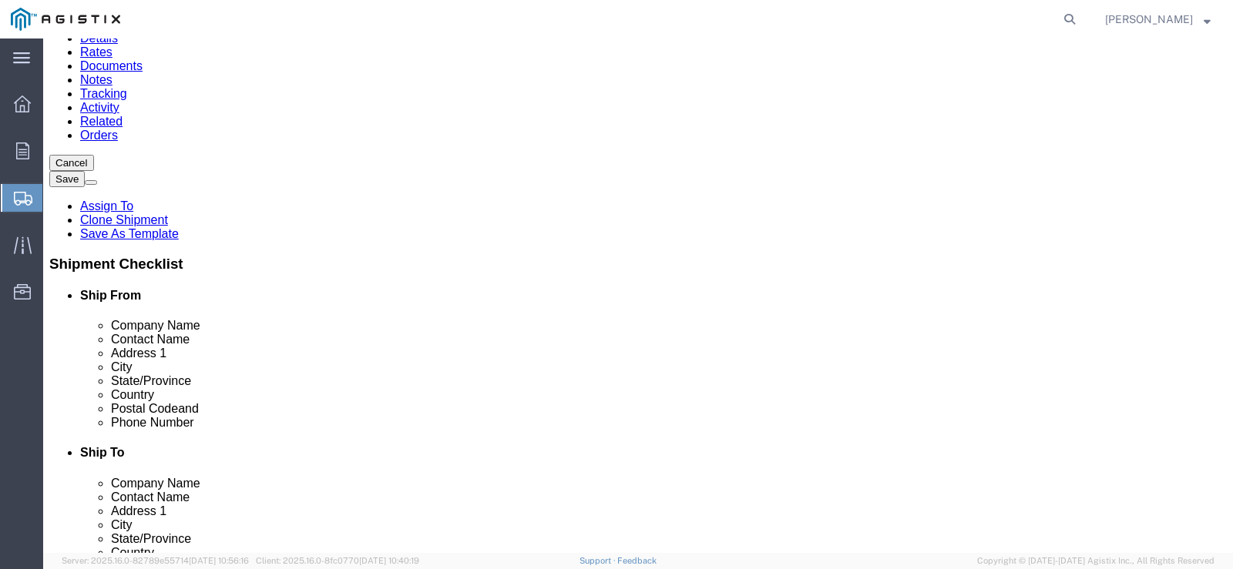
click button "Continue"
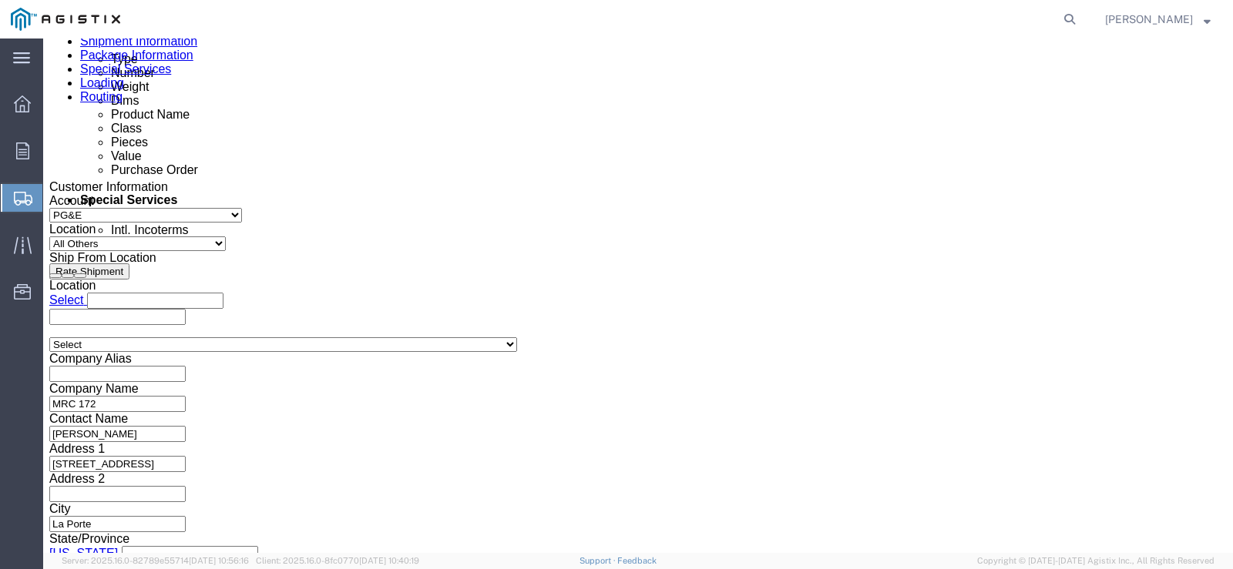
scroll to position [799, 0]
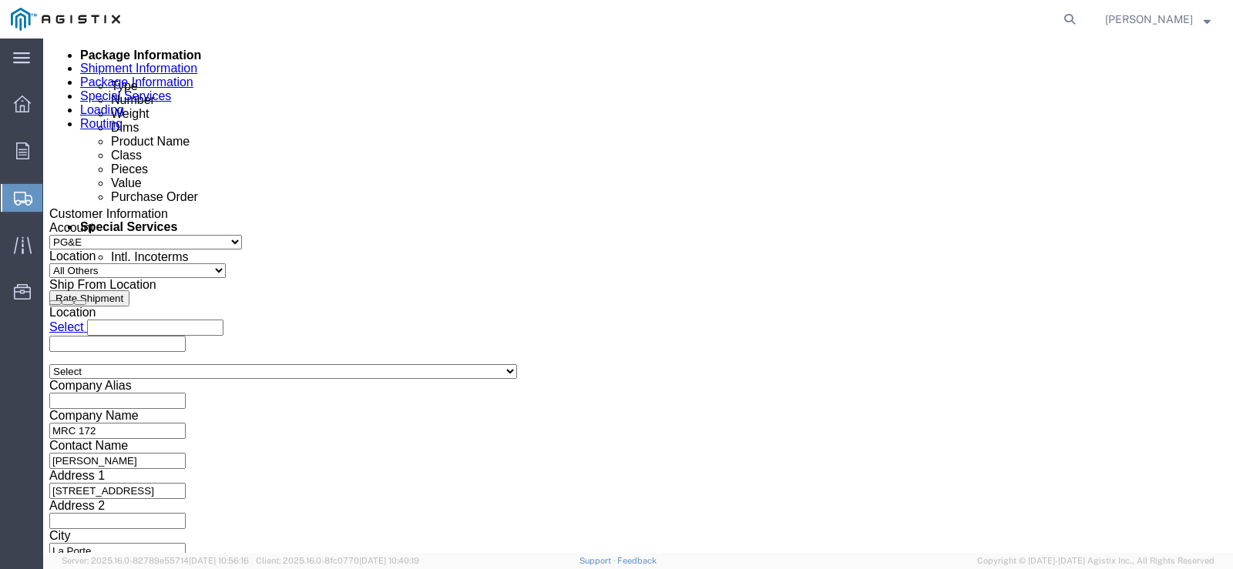
click input "text"
type input "pge.ss@mrcglobal.com"
click input "text"
type input "houstonshippingdesk@mrcglobal.com"
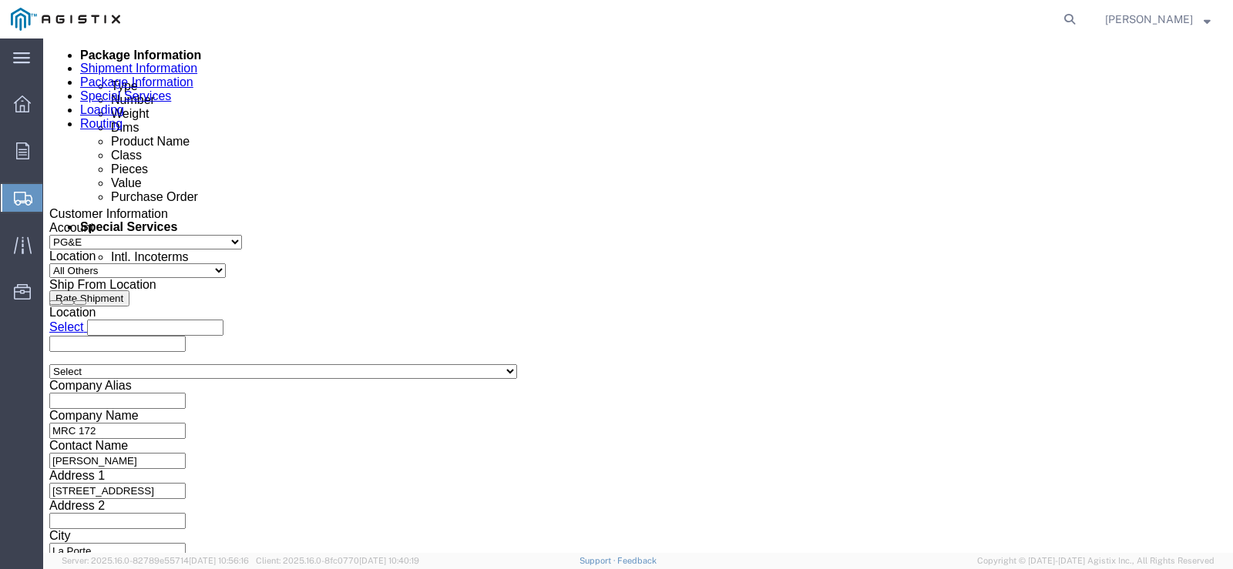
click div "Include shipping documents"
click input "Include shipping documents"
checkbox input "true"
click input "BOL"
checkbox input "true"
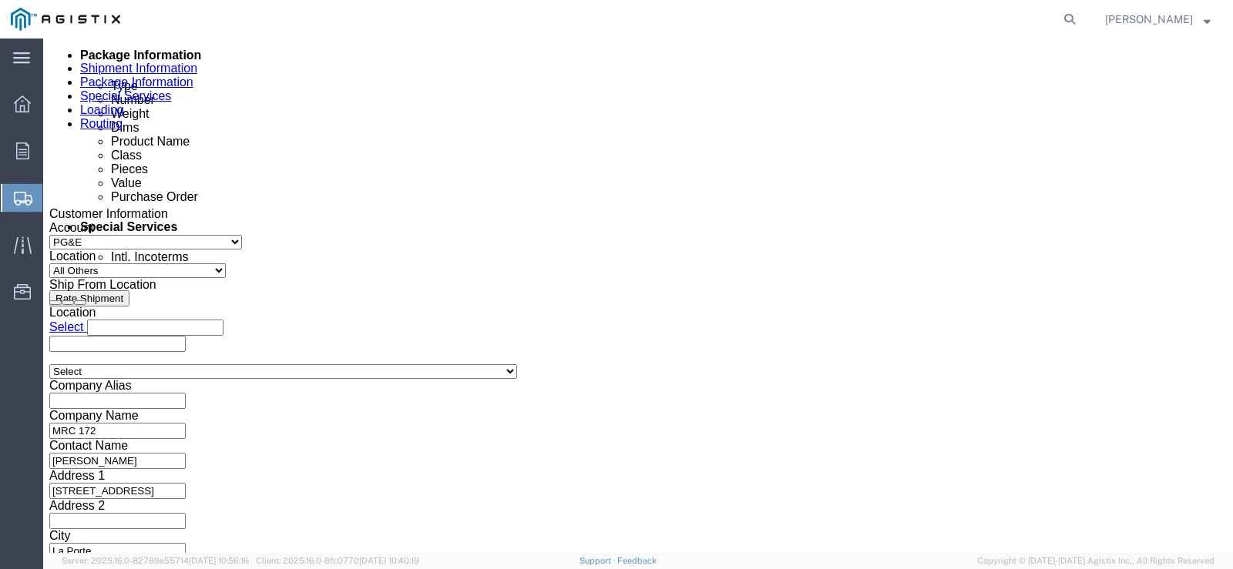
click input "Packing List"
checkbox input "true"
click label "Shipping Label"
click input "Shipping Label"
checkbox input "true"
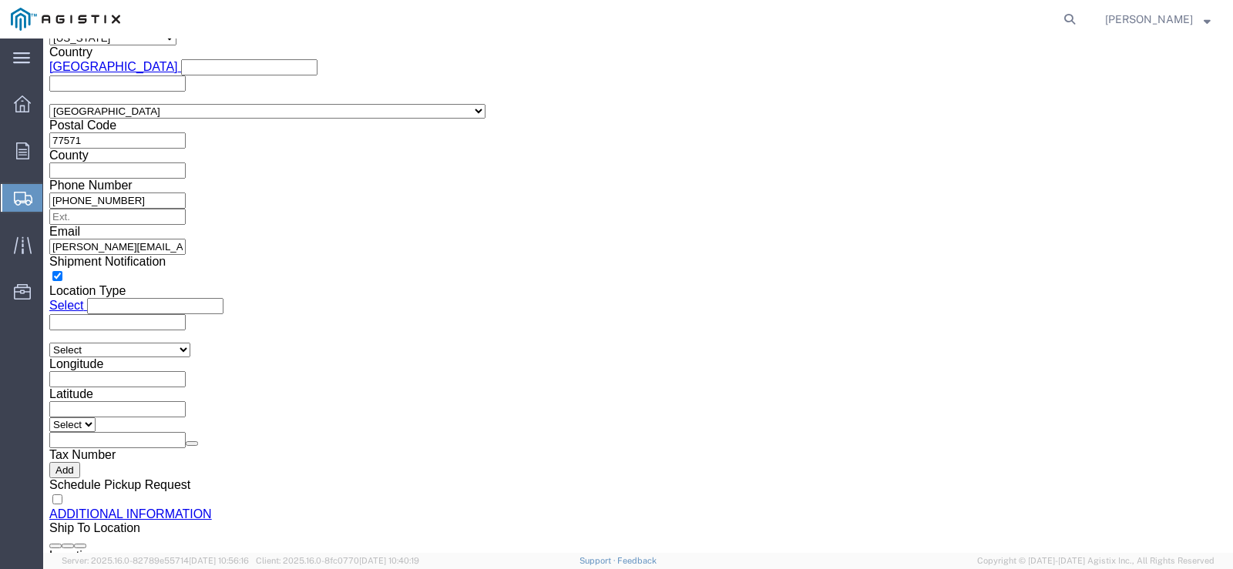
scroll to position [1390, 0]
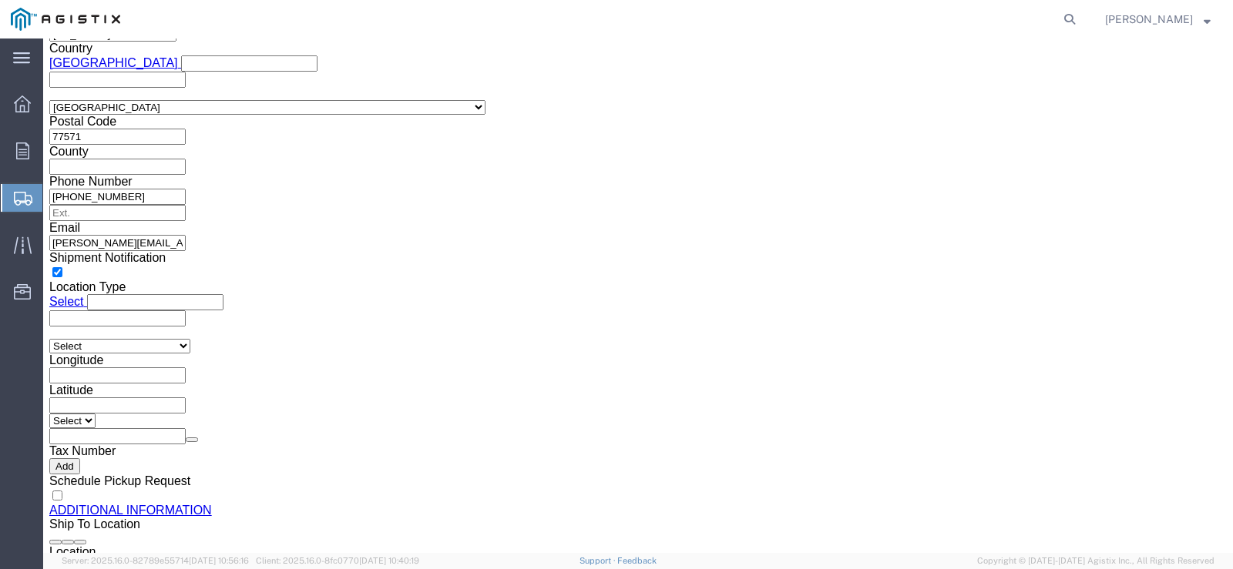
click button "Rate Shipment"
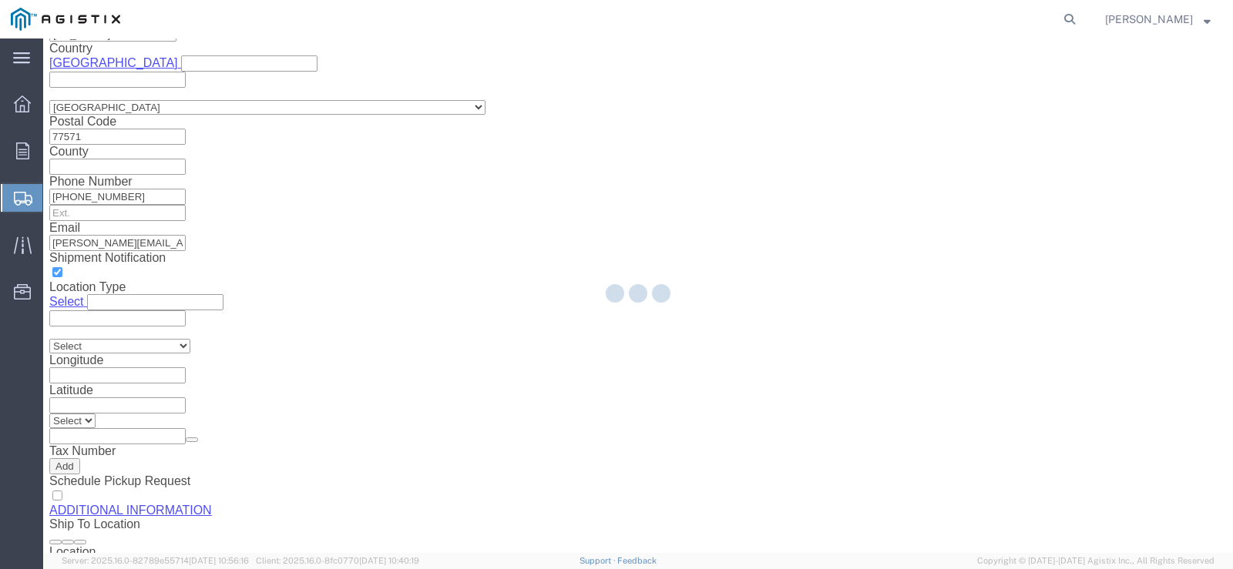
scroll to position [0, 0]
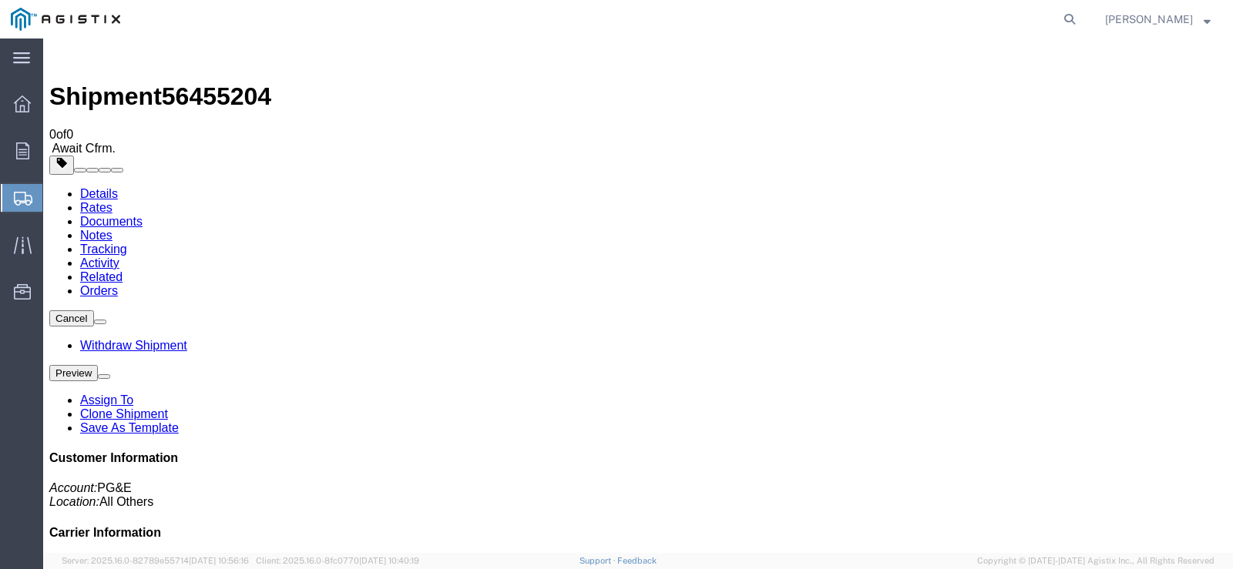
click at [1216, 22] on div "Janice Fahrmeier" at bounding box center [1157, 19] width 129 height 39
click at [1205, 22] on strong "button" at bounding box center [1207, 18] width 7 height 5
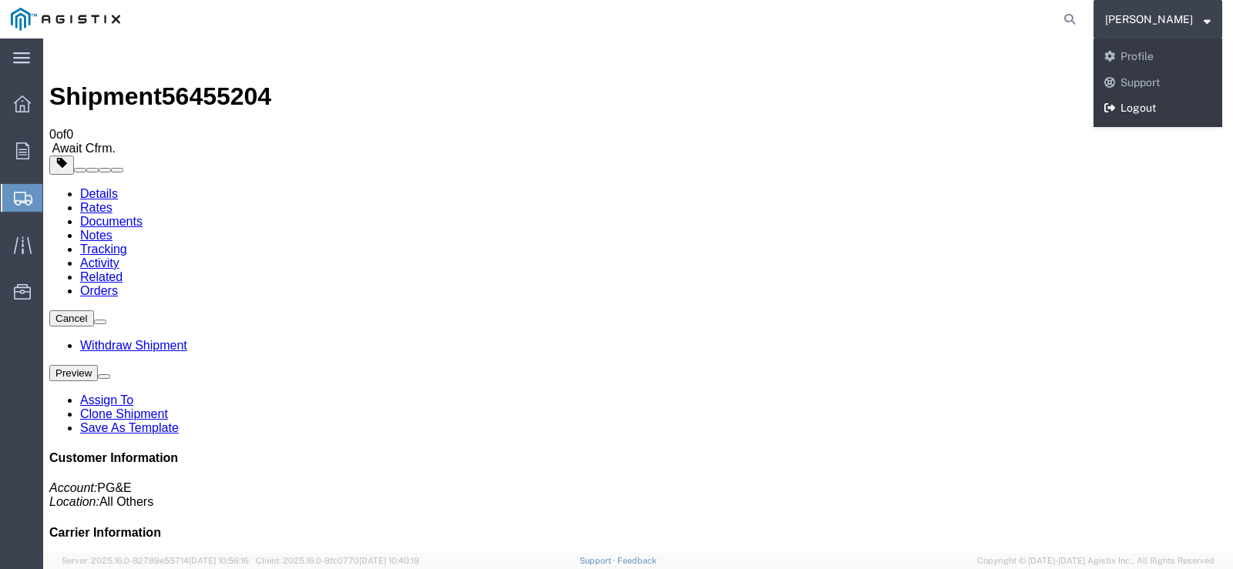
click at [1157, 103] on link "Logout" at bounding box center [1157, 109] width 129 height 26
